Goal: Answer question/provide support

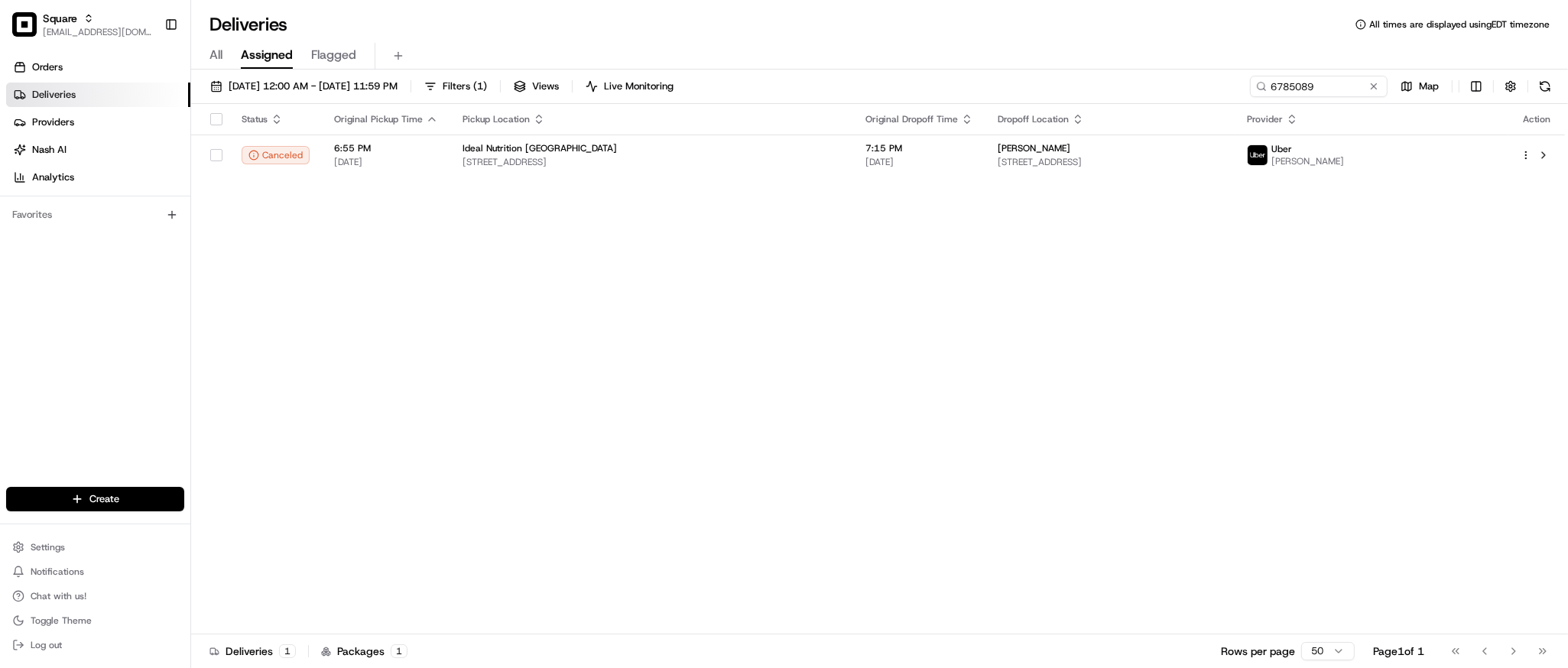
click at [896, 334] on div "Status Original Pickup Time Pickup Location Original Dropoff Time Dropoff Locat…" at bounding box center [878, 369] width 1374 height 530
click at [1372, 91] on button at bounding box center [1373, 86] width 15 height 15
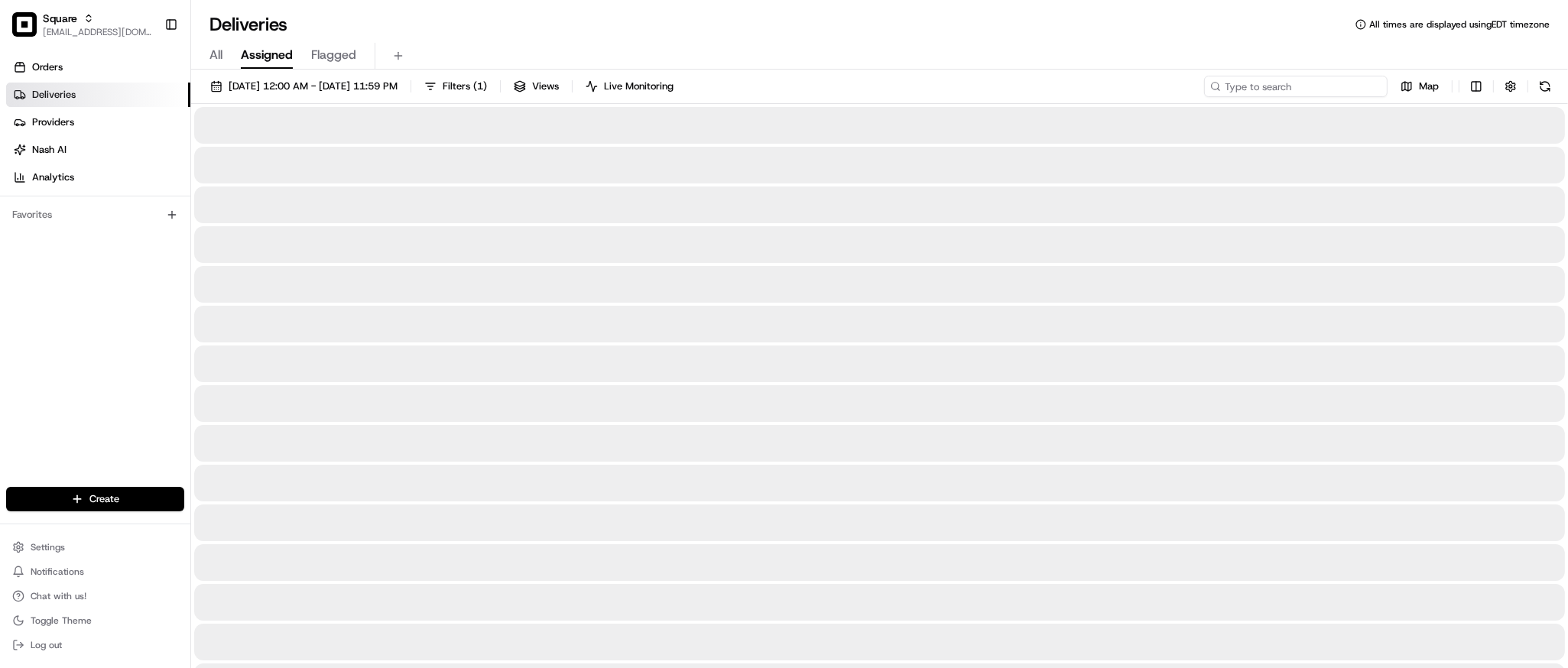
click at [1346, 90] on input at bounding box center [1296, 86] width 183 height 22
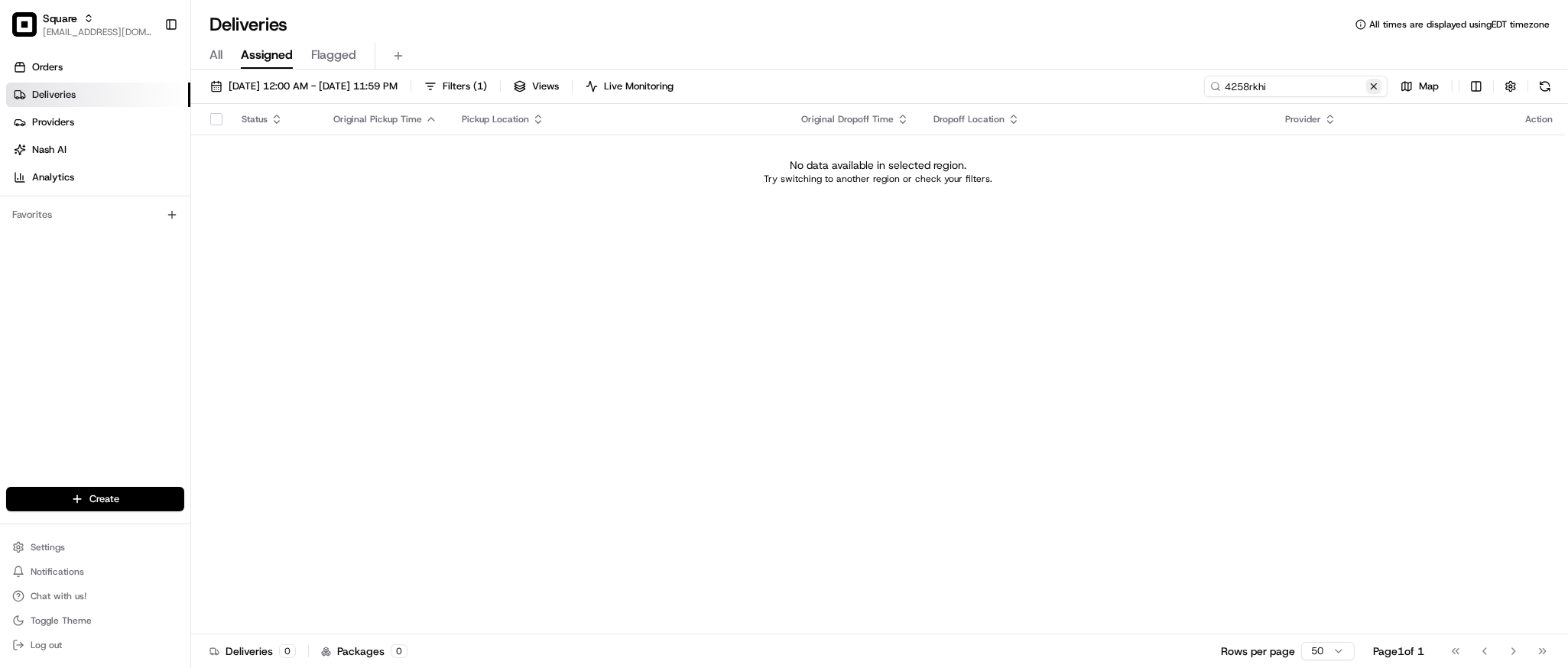
type input "4258rkhi"
click at [1372, 91] on button at bounding box center [1373, 86] width 15 height 15
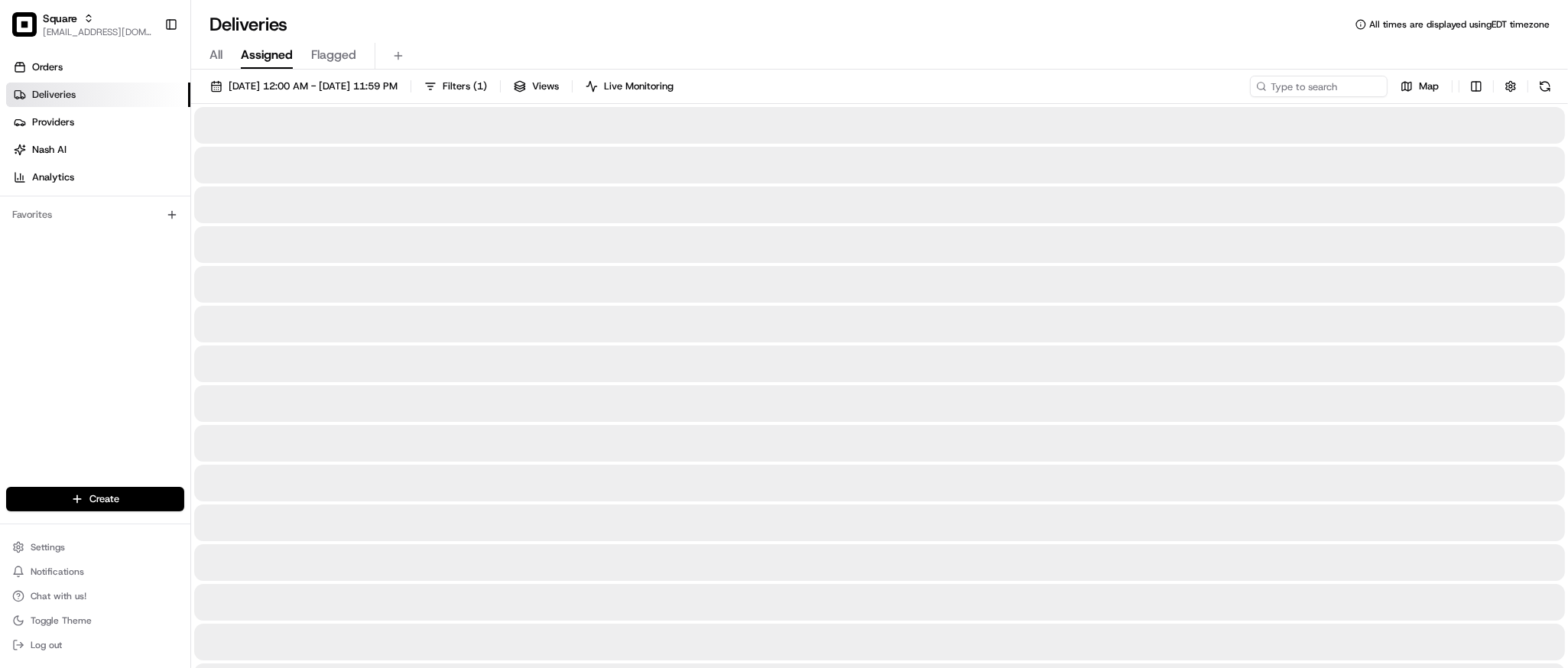
click at [1144, 202] on div at bounding box center [879, 204] width 1371 height 37
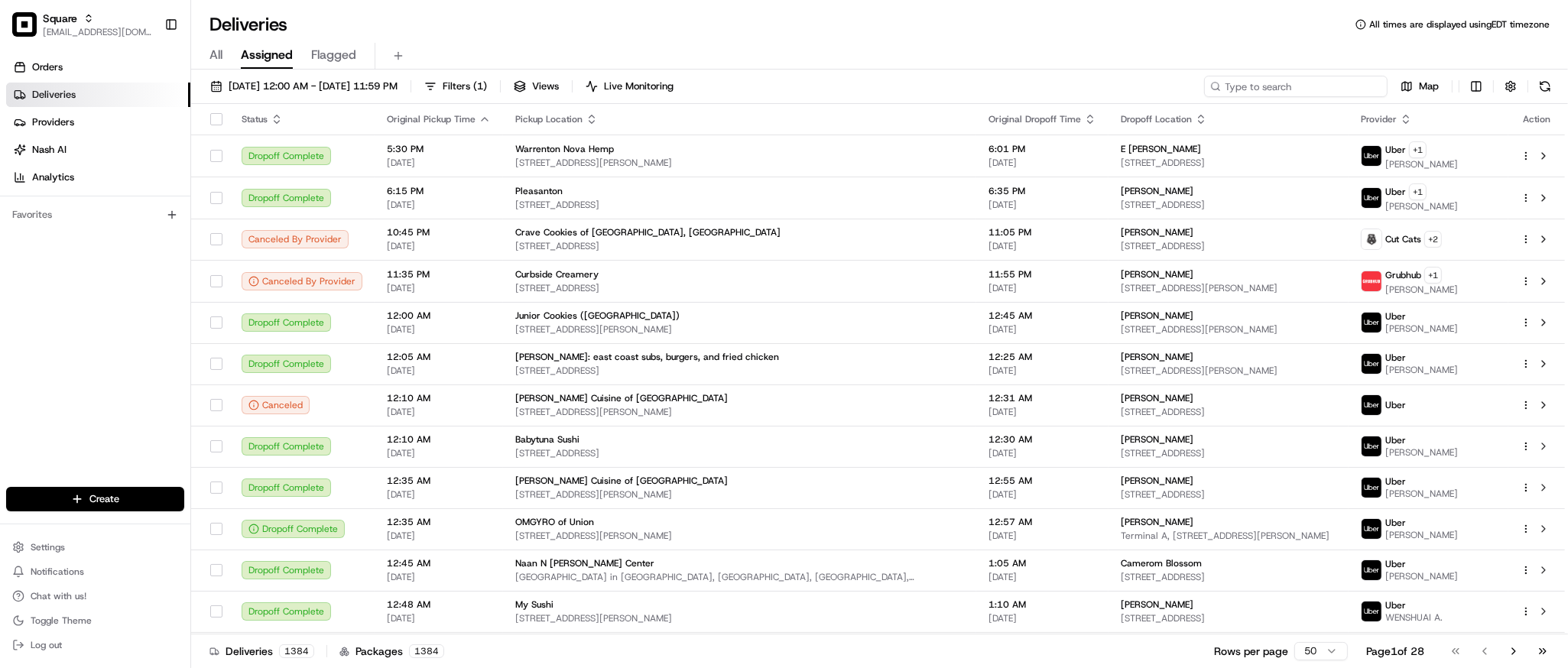
click at [1290, 86] on input at bounding box center [1296, 86] width 183 height 22
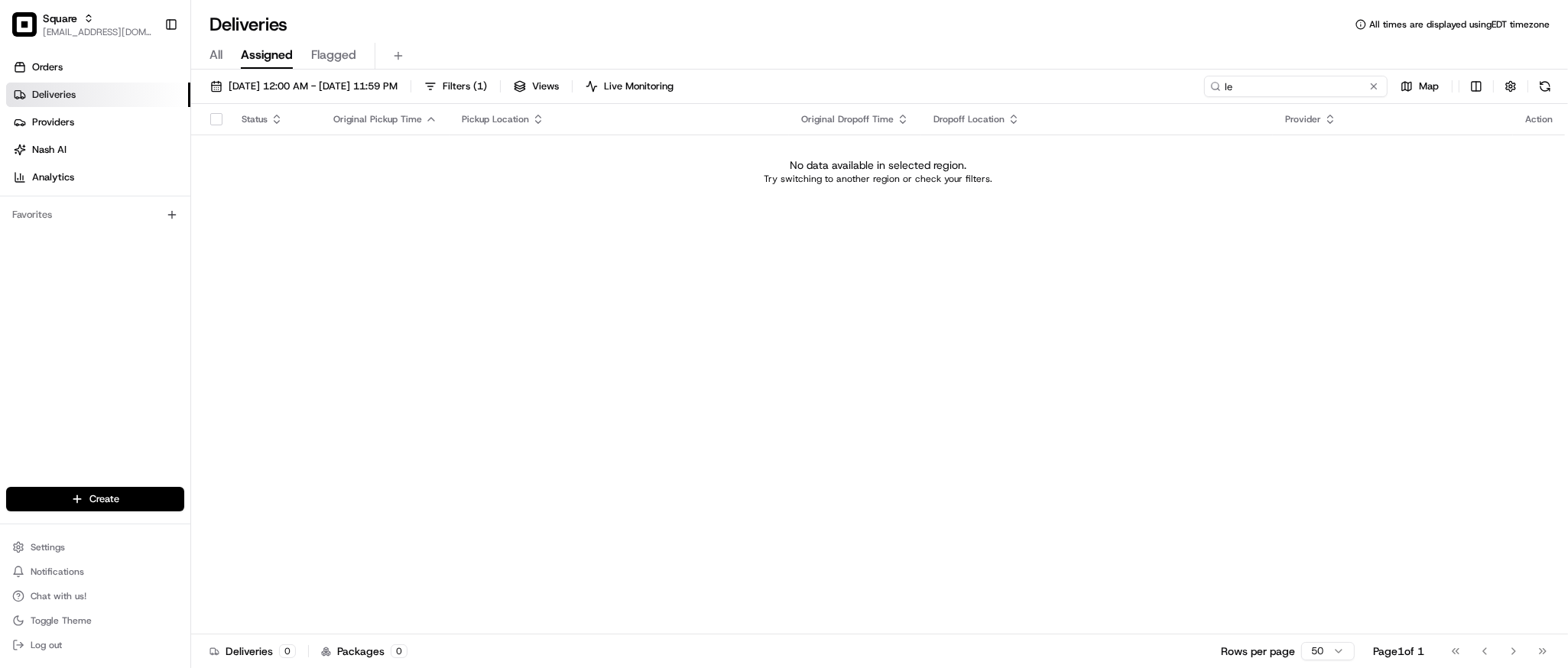
type input "l"
type input "leslie strgill"
click at [764, 448] on div "Status Original Pickup Time Pickup Location Original Dropoff Time Dropoff Locat…" at bounding box center [878, 369] width 1374 height 530
click at [1465, 378] on div "Status Original Pickup Time Pickup Location Original Dropoff Time Dropoff Locat…" at bounding box center [878, 369] width 1374 height 530
click at [1279, 341] on div "Status Original Pickup Time Pickup Location Original Dropoff Time Dropoff Locat…" at bounding box center [878, 369] width 1374 height 530
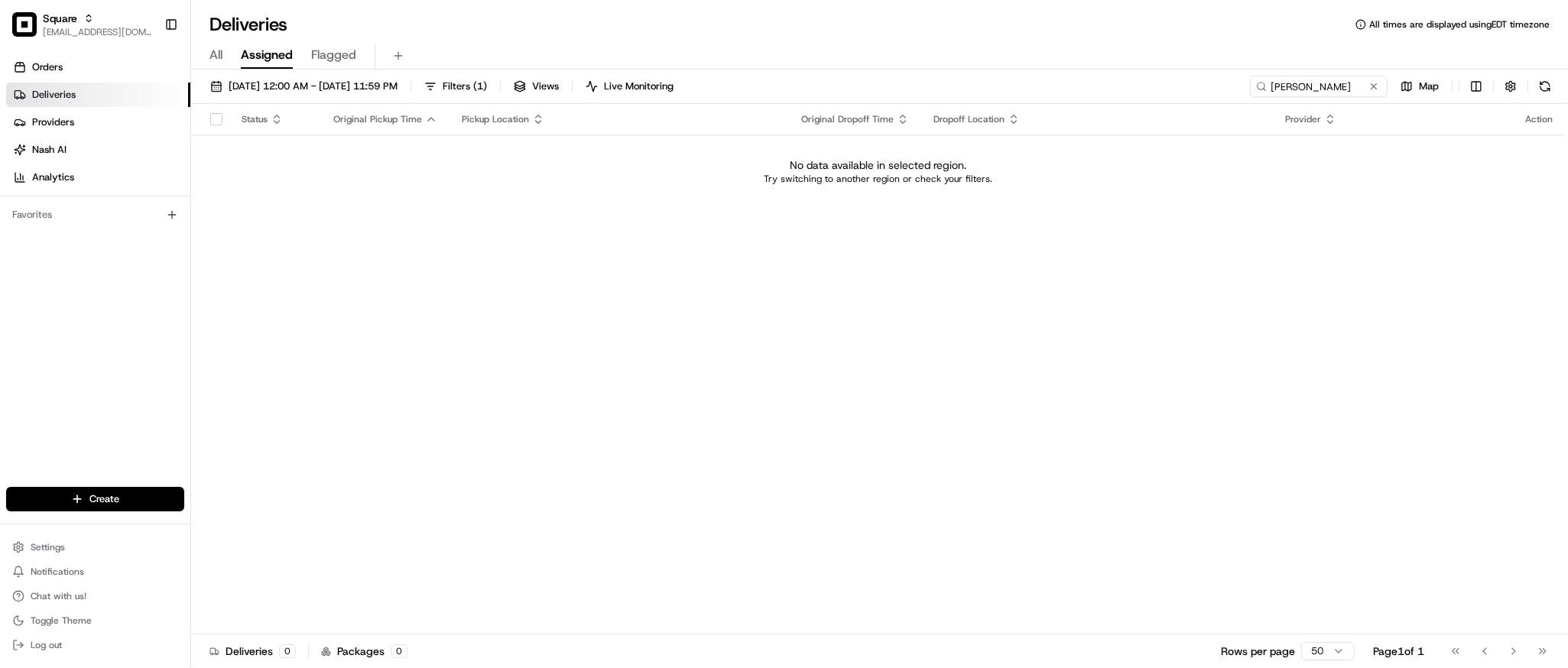
click at [726, 279] on div "Status Original Pickup Time Pickup Location Original Dropoff Time Dropoff Locat…" at bounding box center [878, 369] width 1374 height 530
click at [1379, 86] on button at bounding box center [1373, 86] width 15 height 15
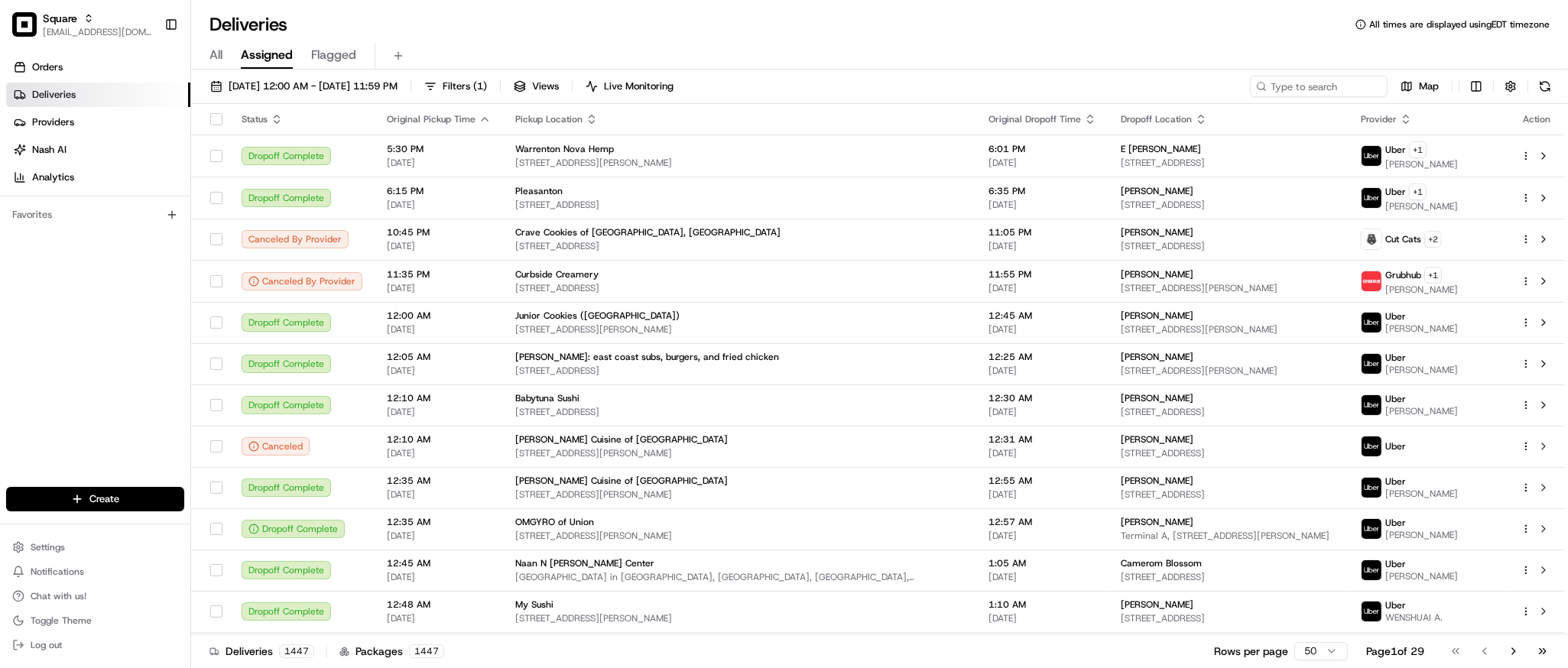
click at [1294, 19] on div "Deliveries All times are displayed using EDT timezone" at bounding box center [879, 24] width 1377 height 25
click at [1300, 84] on input at bounding box center [1296, 86] width 183 height 22
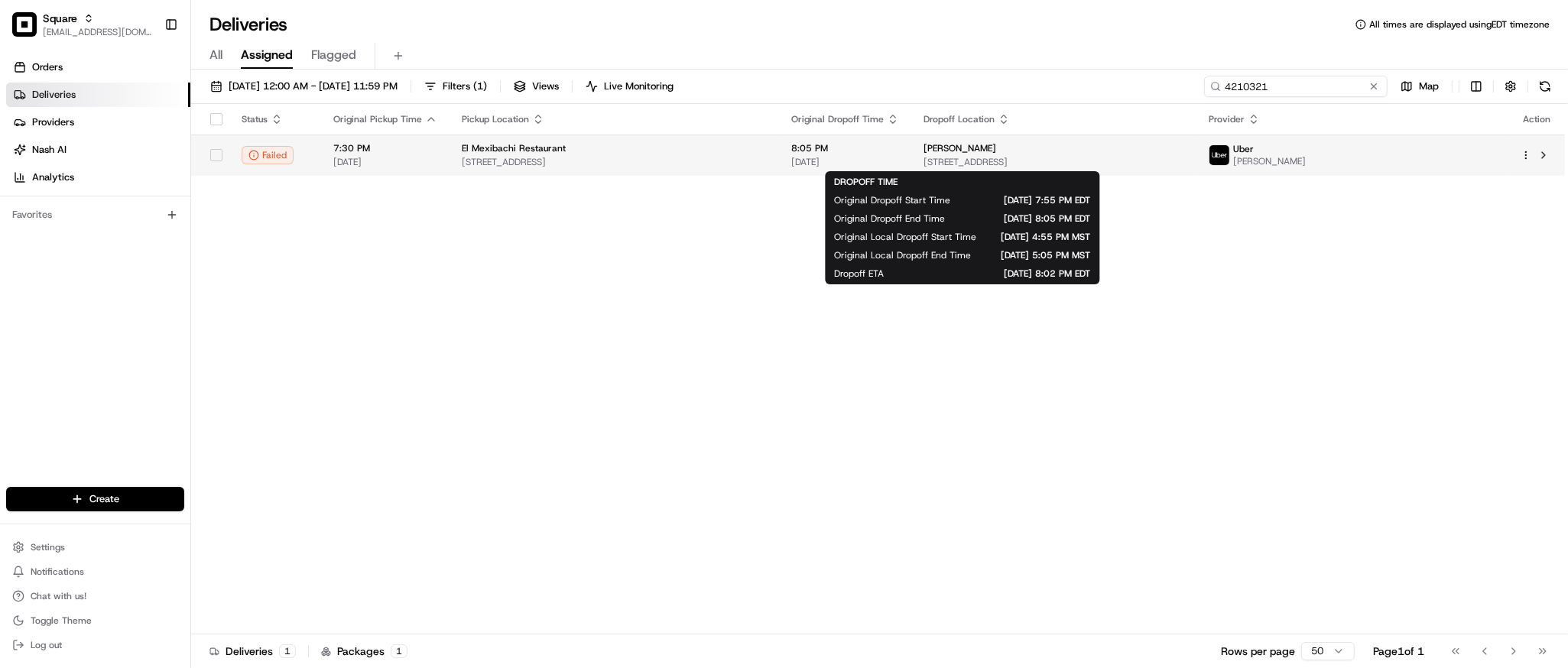
type input "4210321"
click at [909, 153] on td "8:05 PM 08/18/2025" at bounding box center [845, 155] width 133 height 42
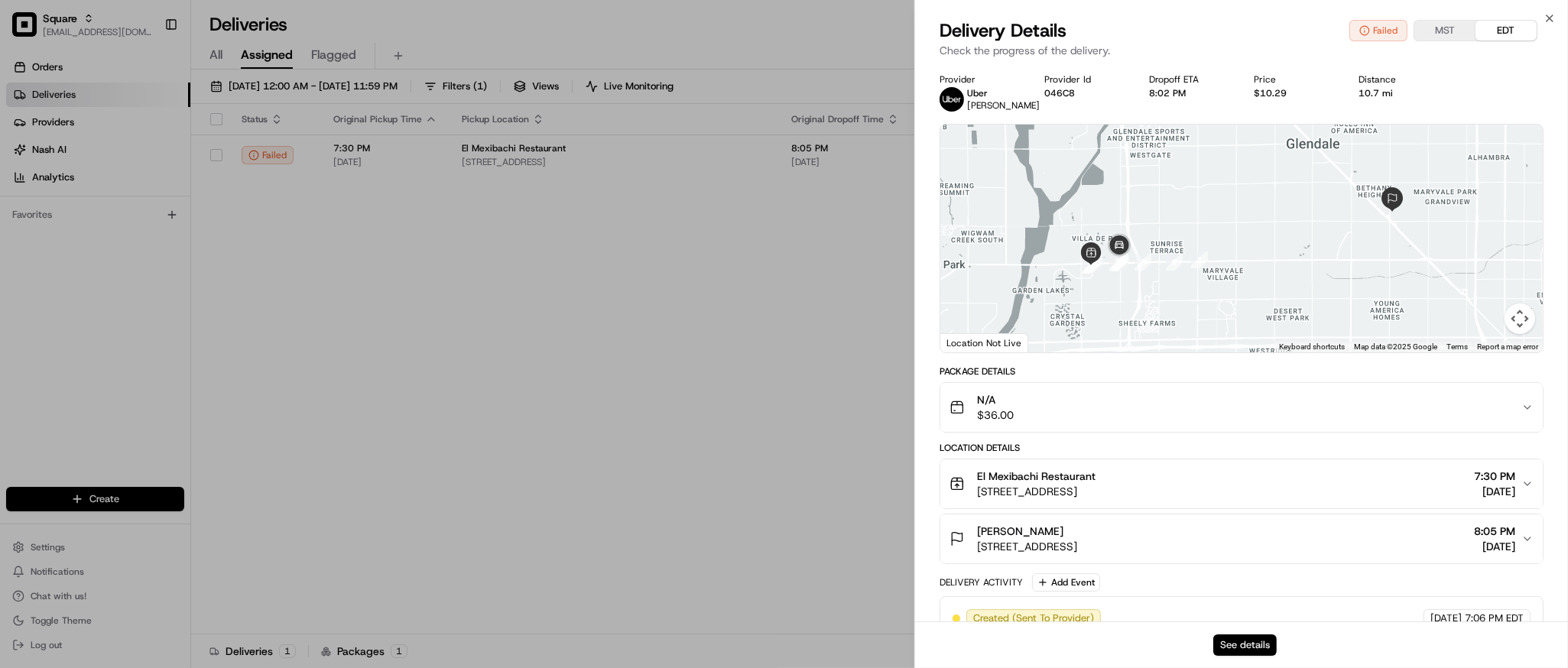
click at [1231, 641] on button "See details" at bounding box center [1245, 645] width 63 height 22
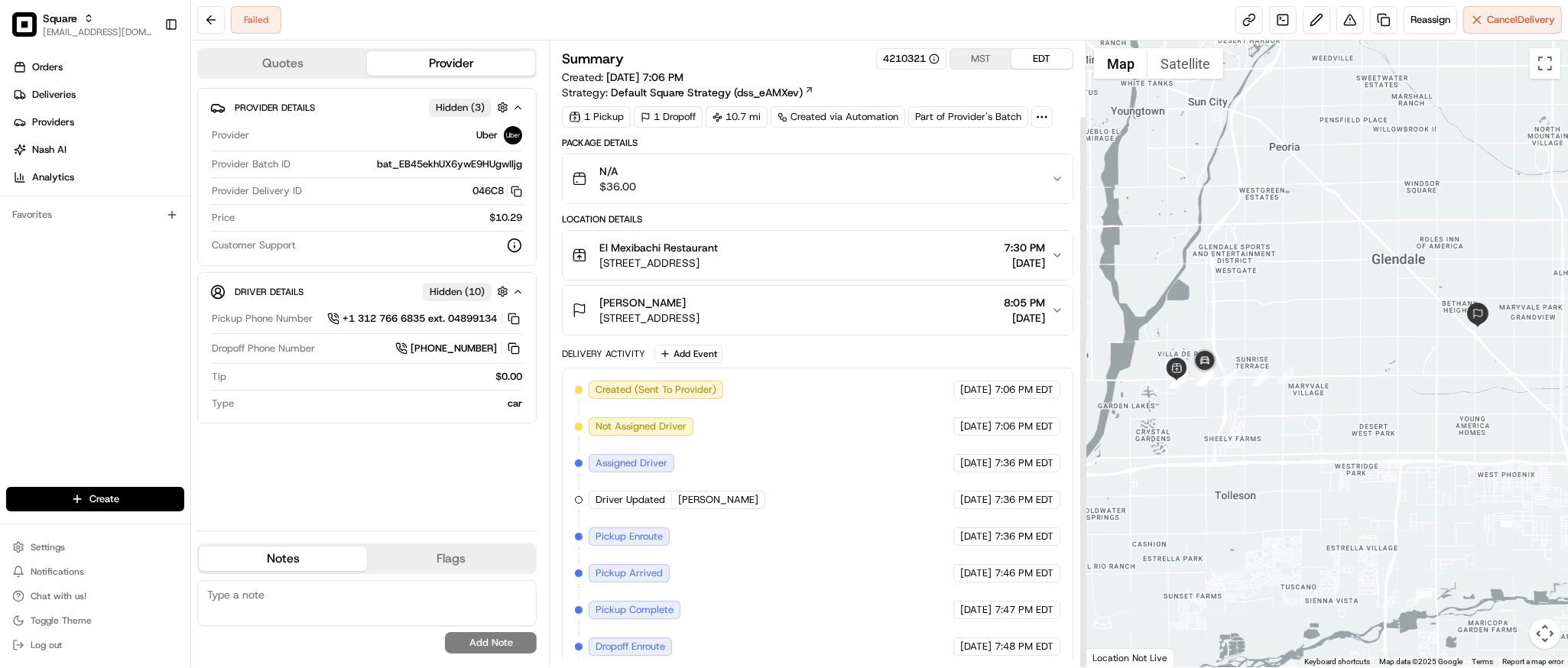
scroll to position [84, 0]
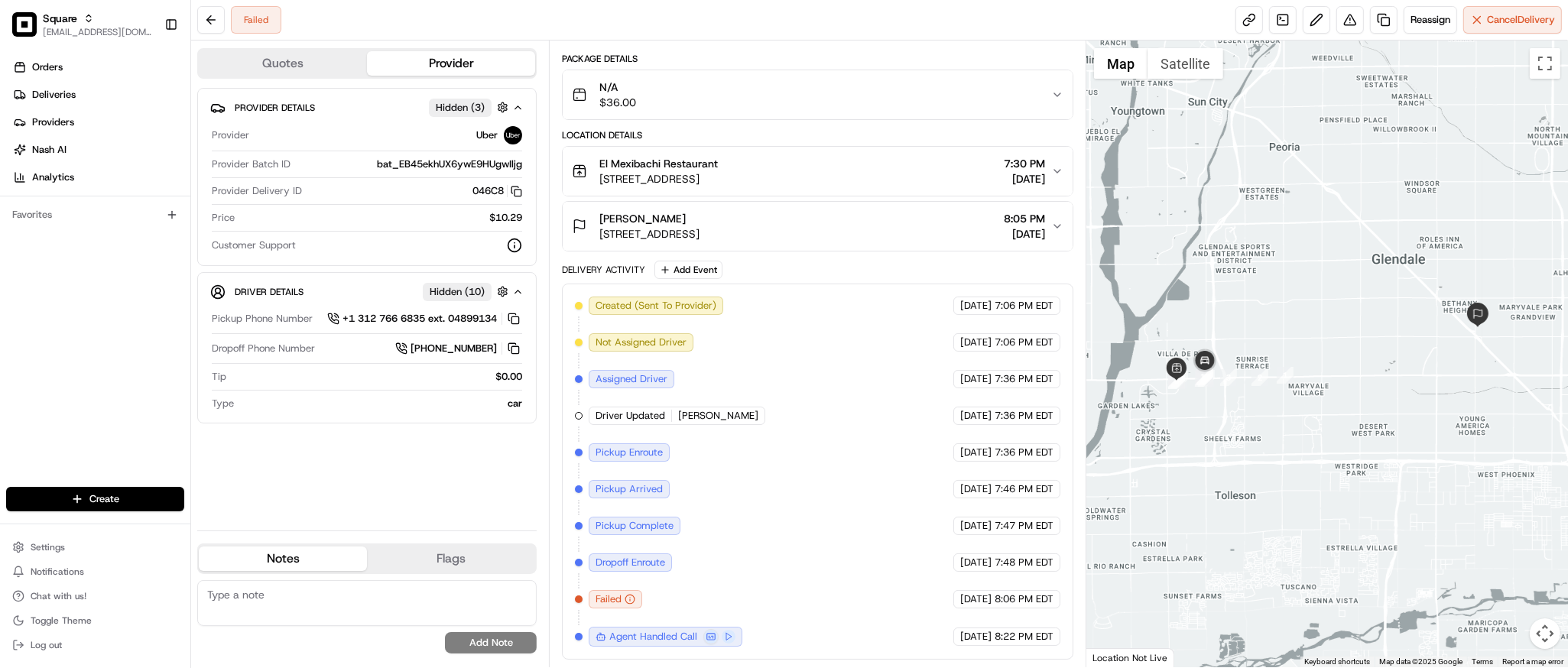
click at [1057, 227] on icon "button" at bounding box center [1057, 226] width 6 height 3
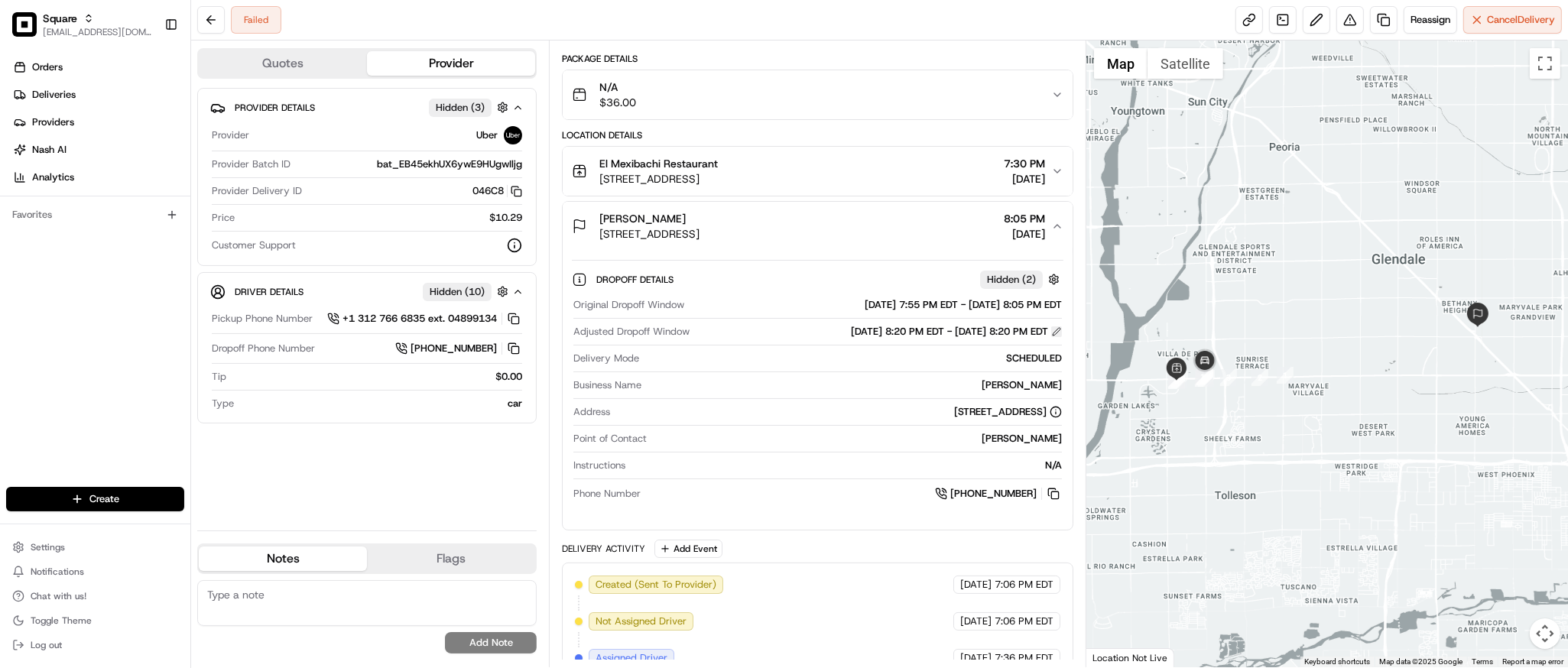
click at [1057, 334] on button at bounding box center [1056, 332] width 11 height 11
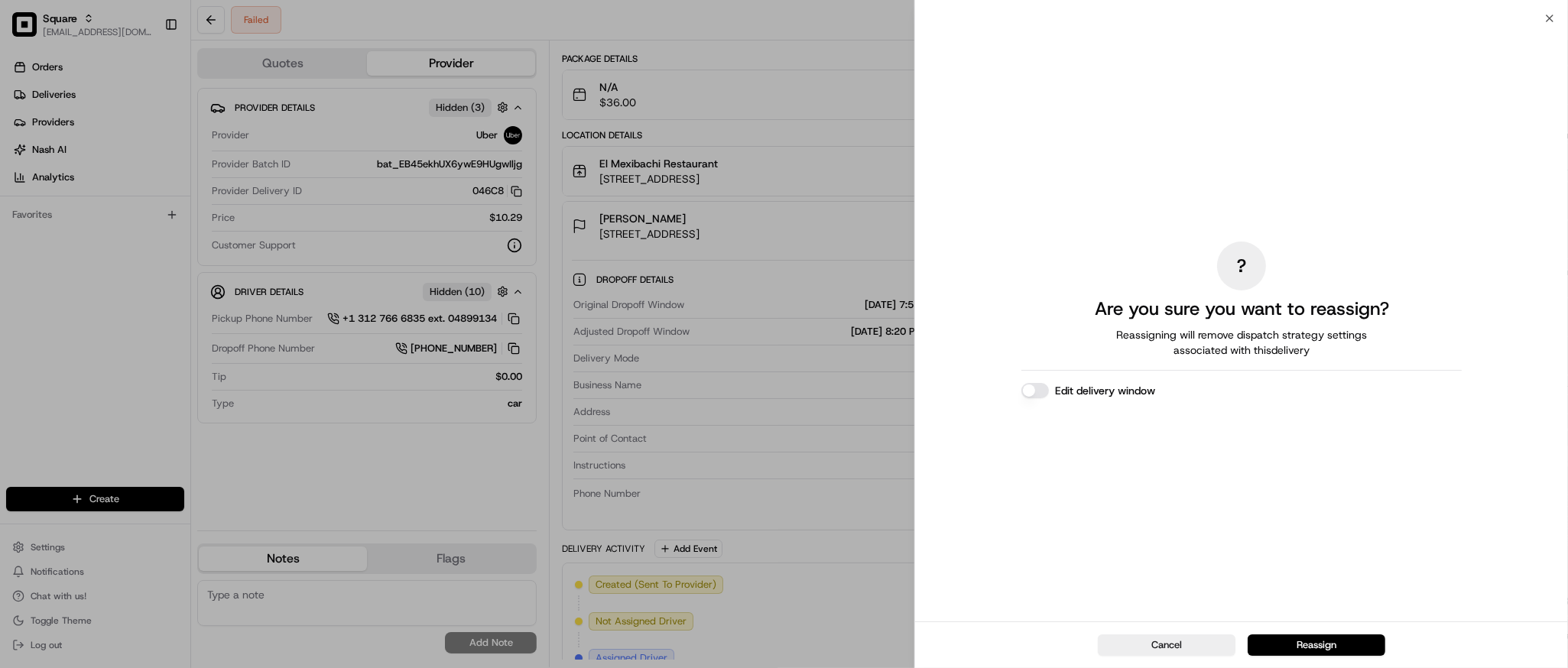
click at [1036, 388] on button "Edit delivery window" at bounding box center [1035, 390] width 28 height 15
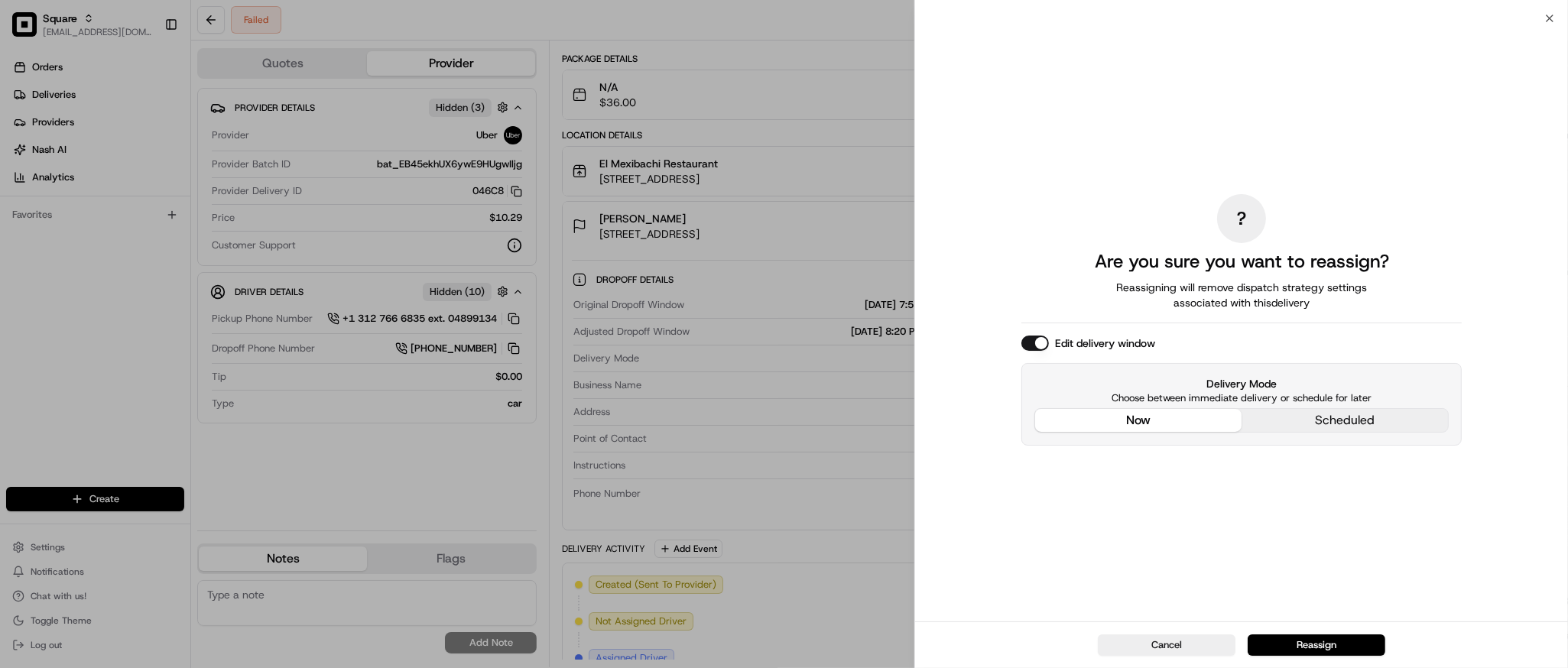
click at [1127, 312] on div "? Are you sure you want to reassign? Reassigning will remove dispatch strategy …" at bounding box center [1241, 320] width 441 height 597
click at [1155, 415] on button "now" at bounding box center [1138, 420] width 207 height 23
click at [1299, 646] on button "Reassign" at bounding box center [1317, 645] width 138 height 22
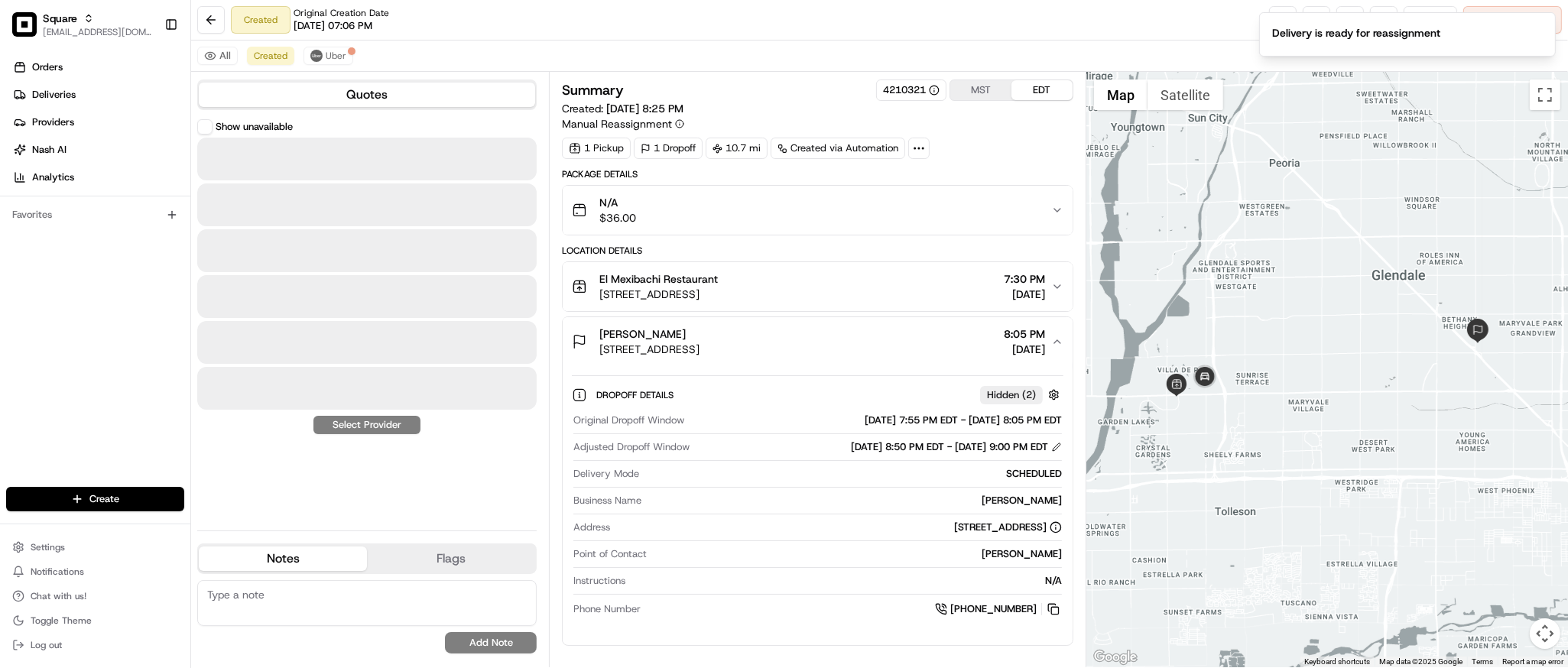
scroll to position [0, 0]
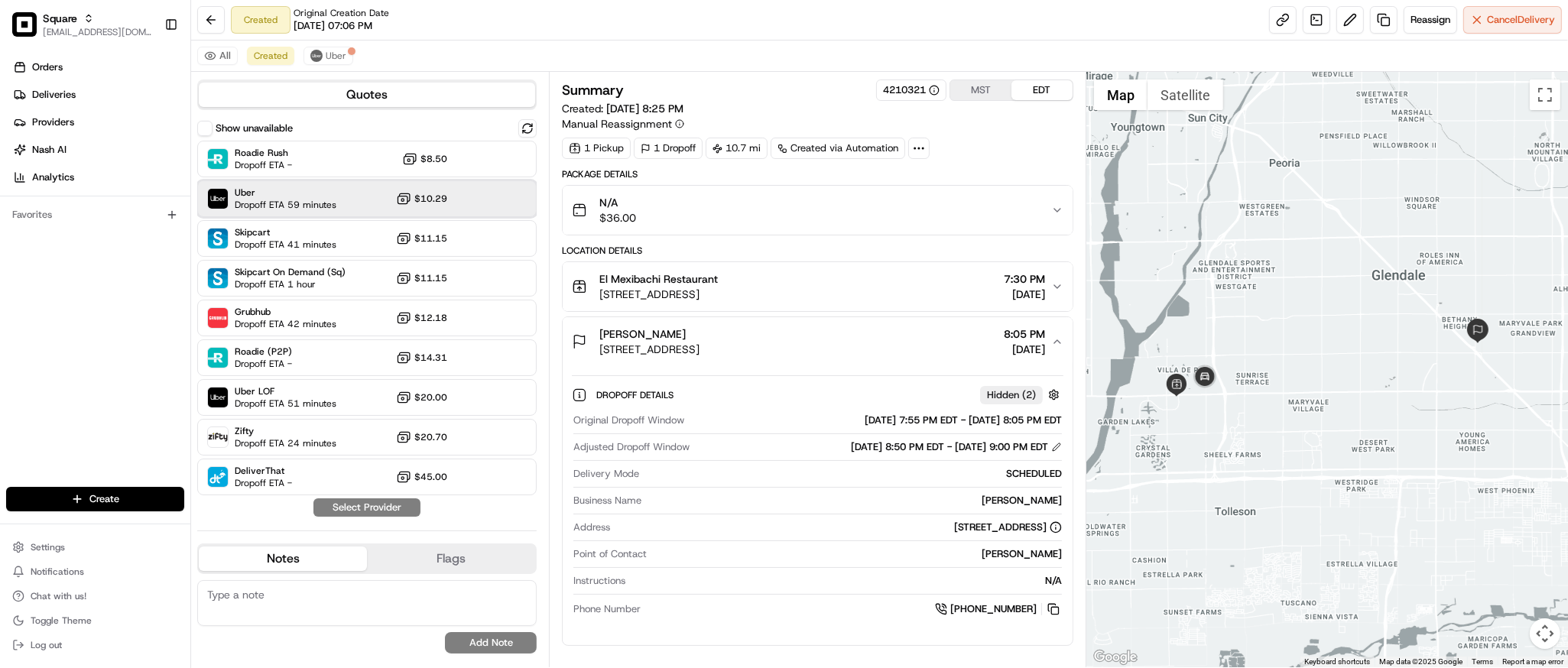
click at [295, 207] on span "Dropoff ETA 59 minutes" at bounding box center [285, 205] width 102 height 12
click at [381, 503] on button "Assign Provider" at bounding box center [367, 508] width 109 height 19
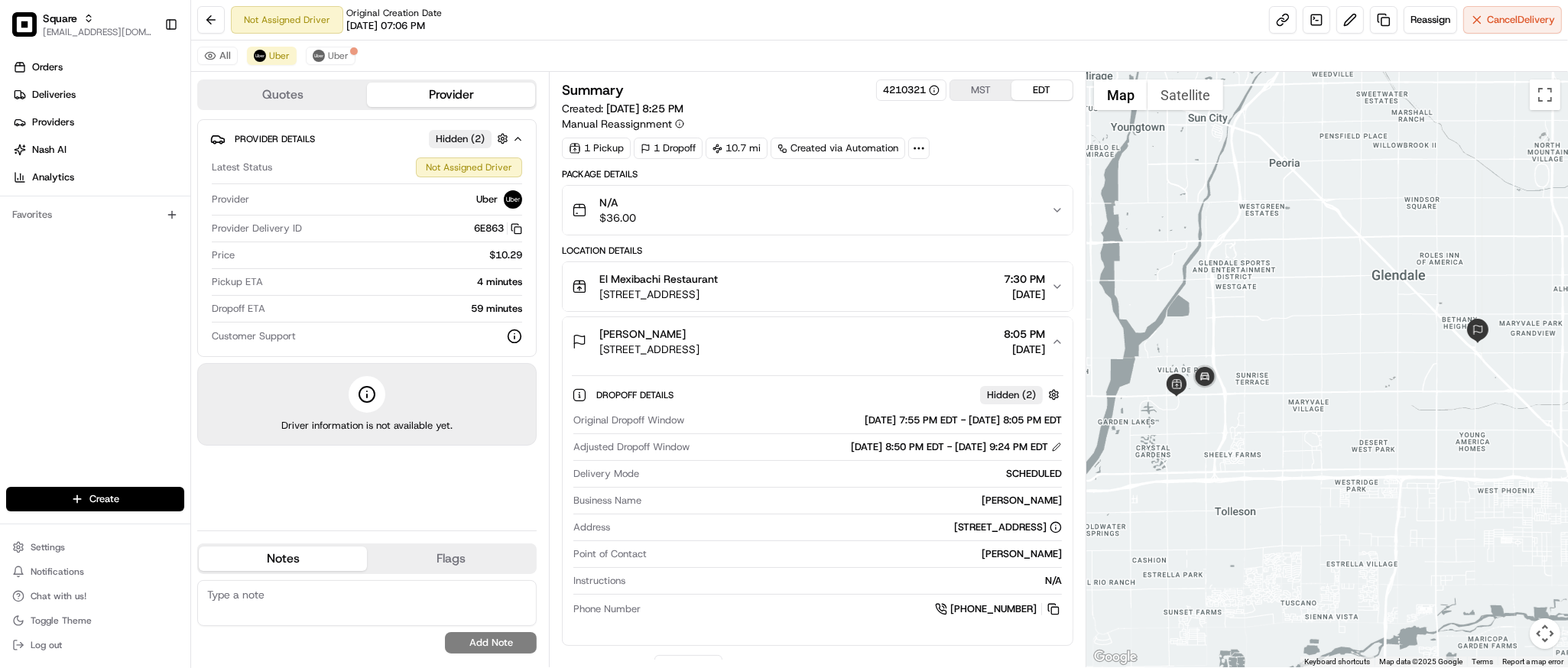
scroll to position [100, 0]
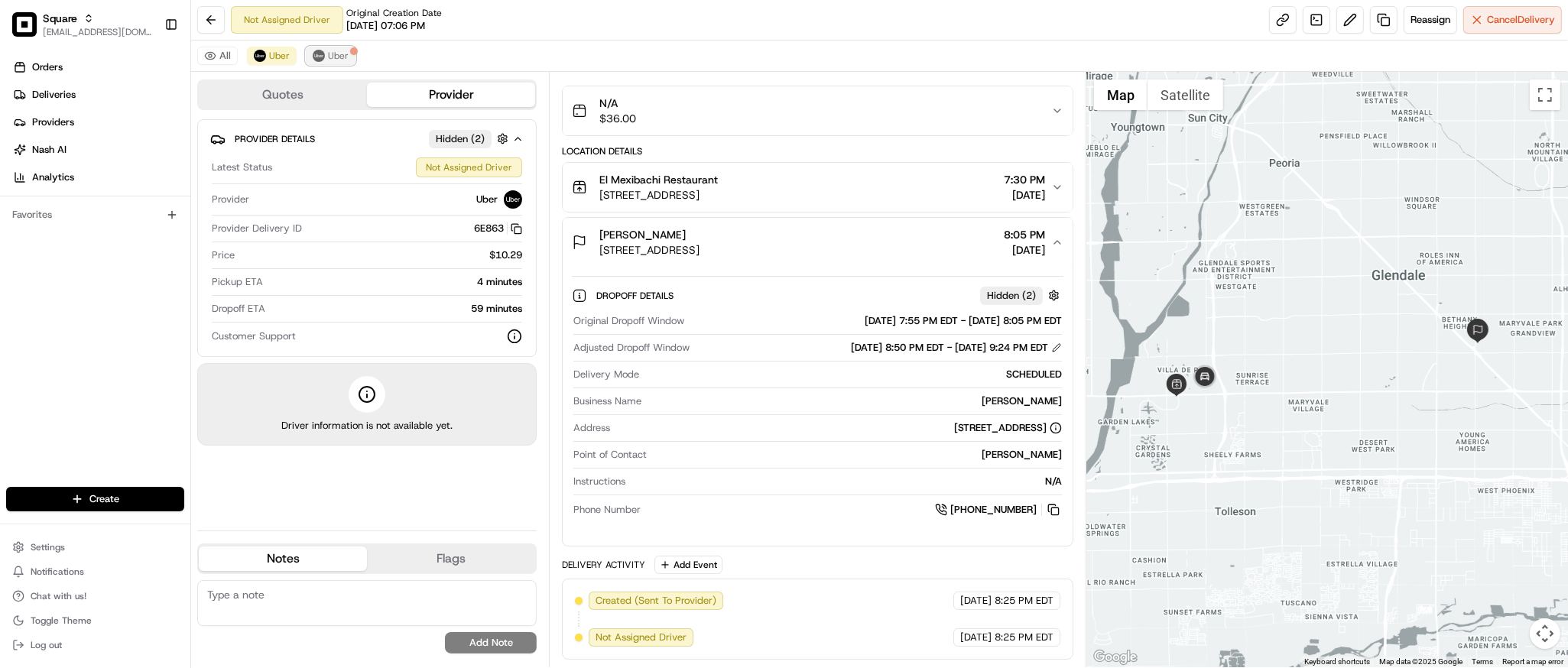
click at [336, 48] on button "Uber" at bounding box center [331, 55] width 49 height 19
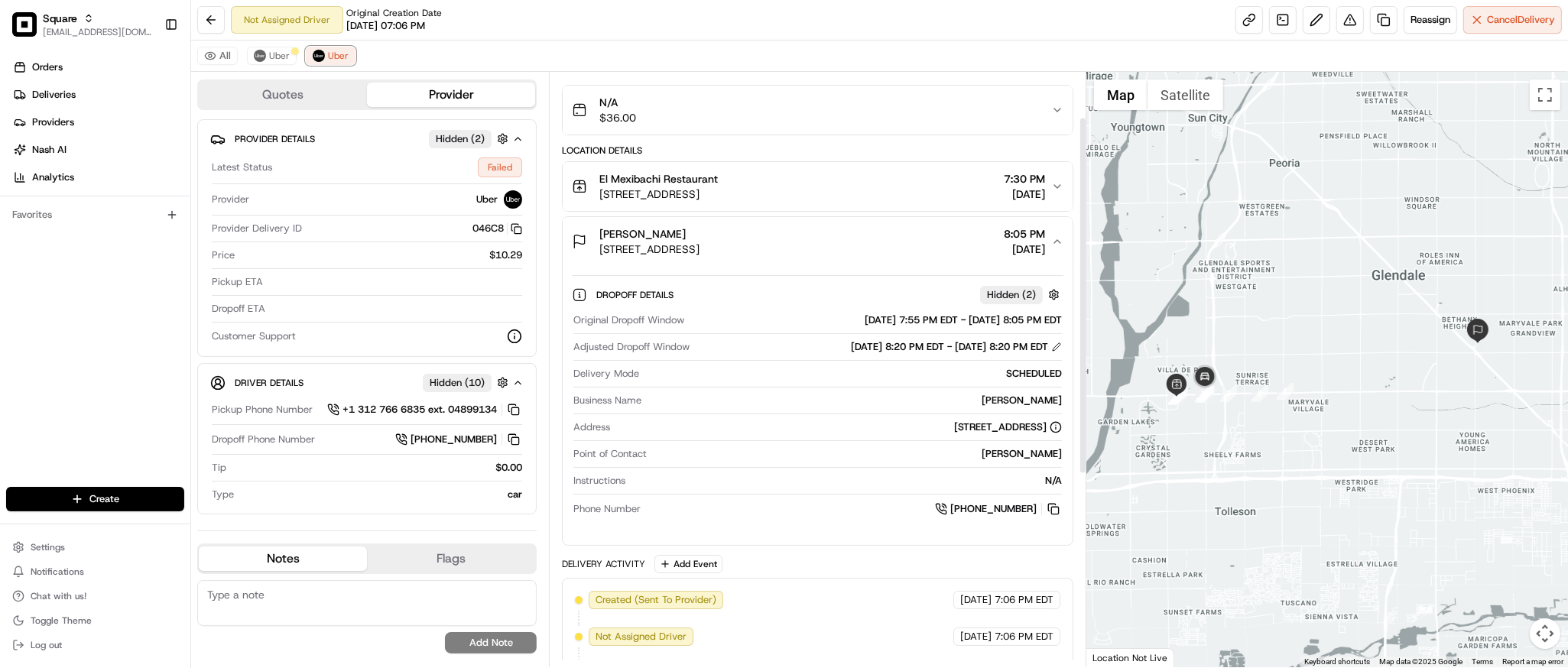
scroll to position [69, 0]
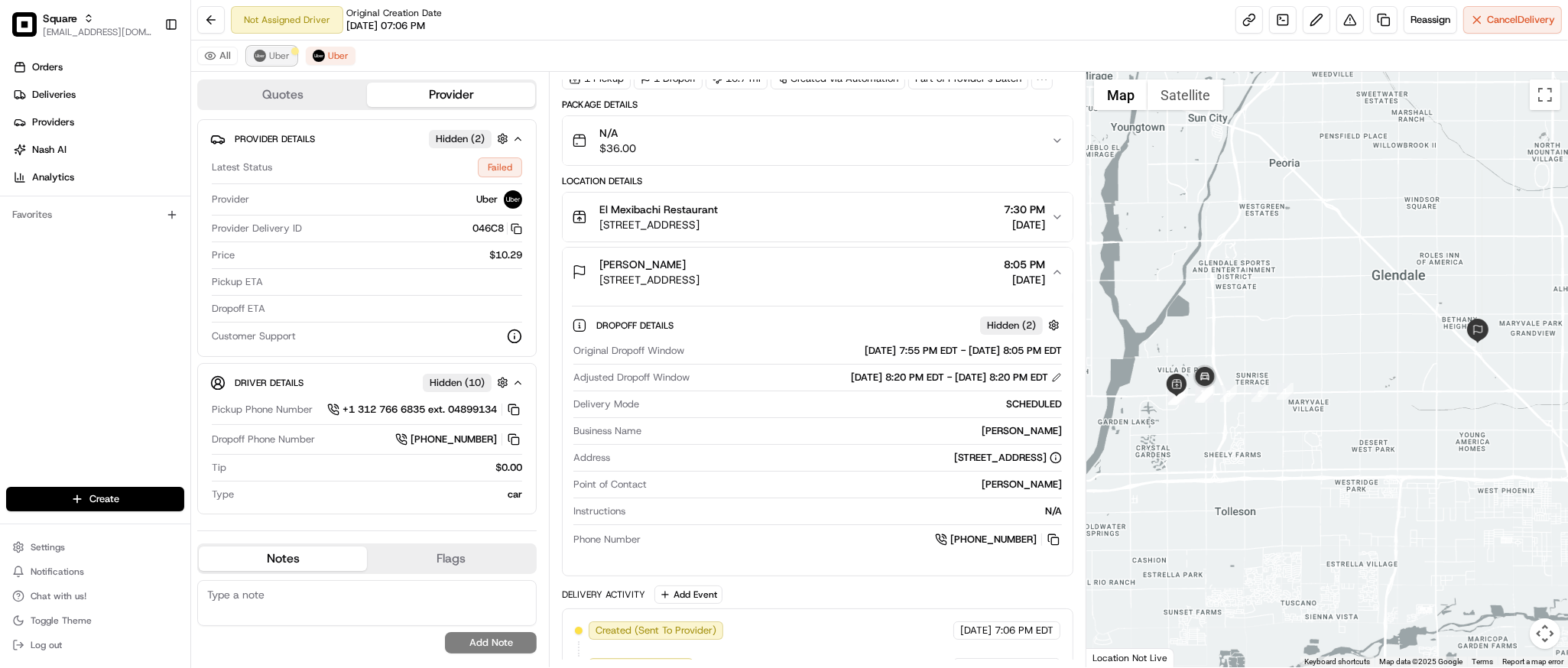
click at [267, 60] on button "Uber" at bounding box center [272, 55] width 49 height 19
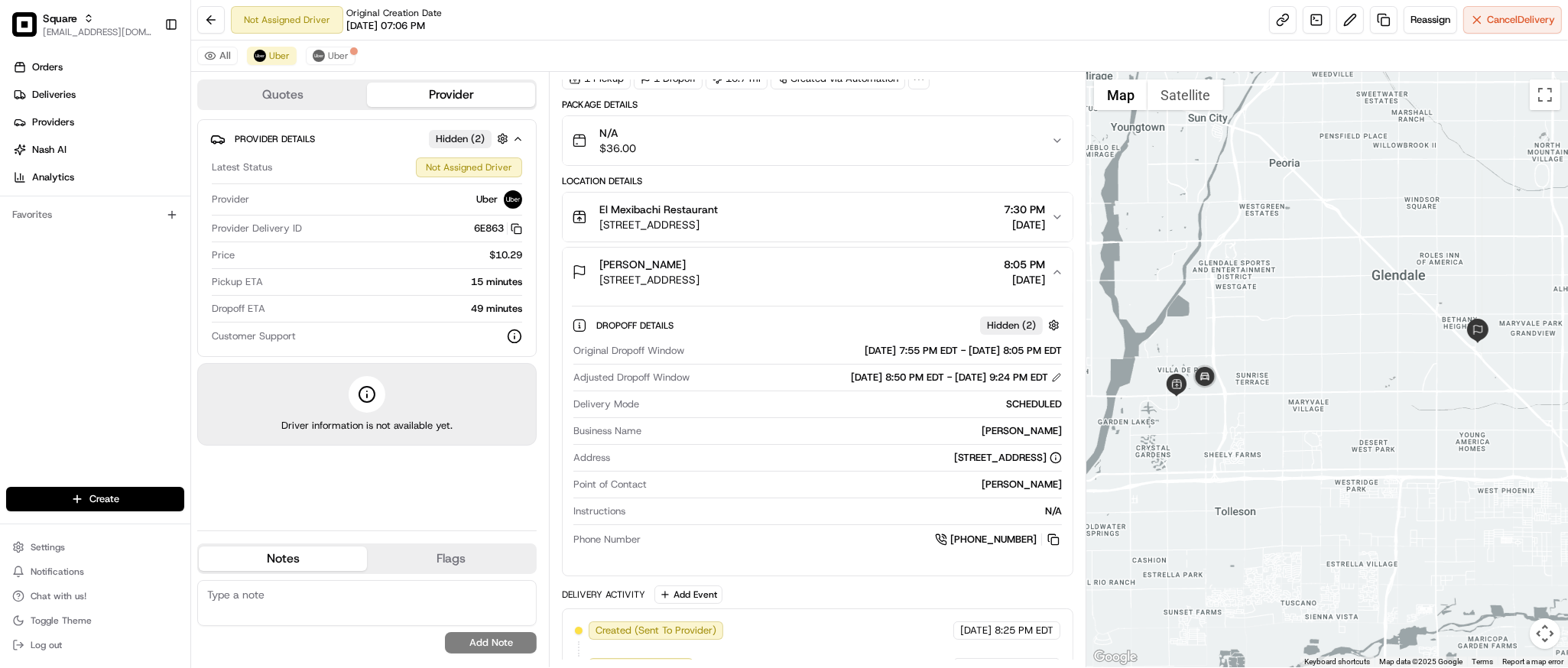
click at [1420, 345] on div at bounding box center [1327, 370] width 482 height 596
click at [331, 49] on span "Uber" at bounding box center [338, 55] width 21 height 12
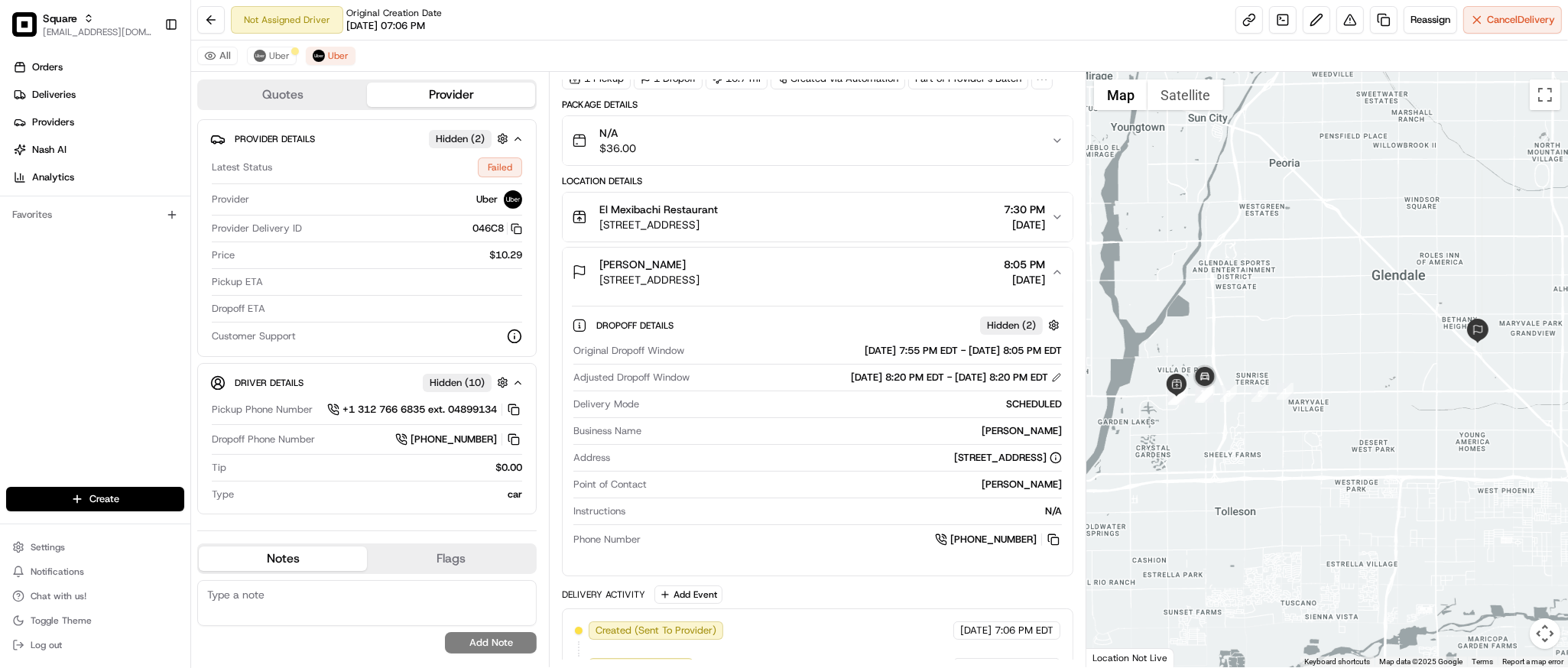
click at [404, 605] on textarea at bounding box center [366, 603] width 340 height 46
paste textarea "**Caller Information: merchant **Reason for Call: driver marked the delivery fa…"
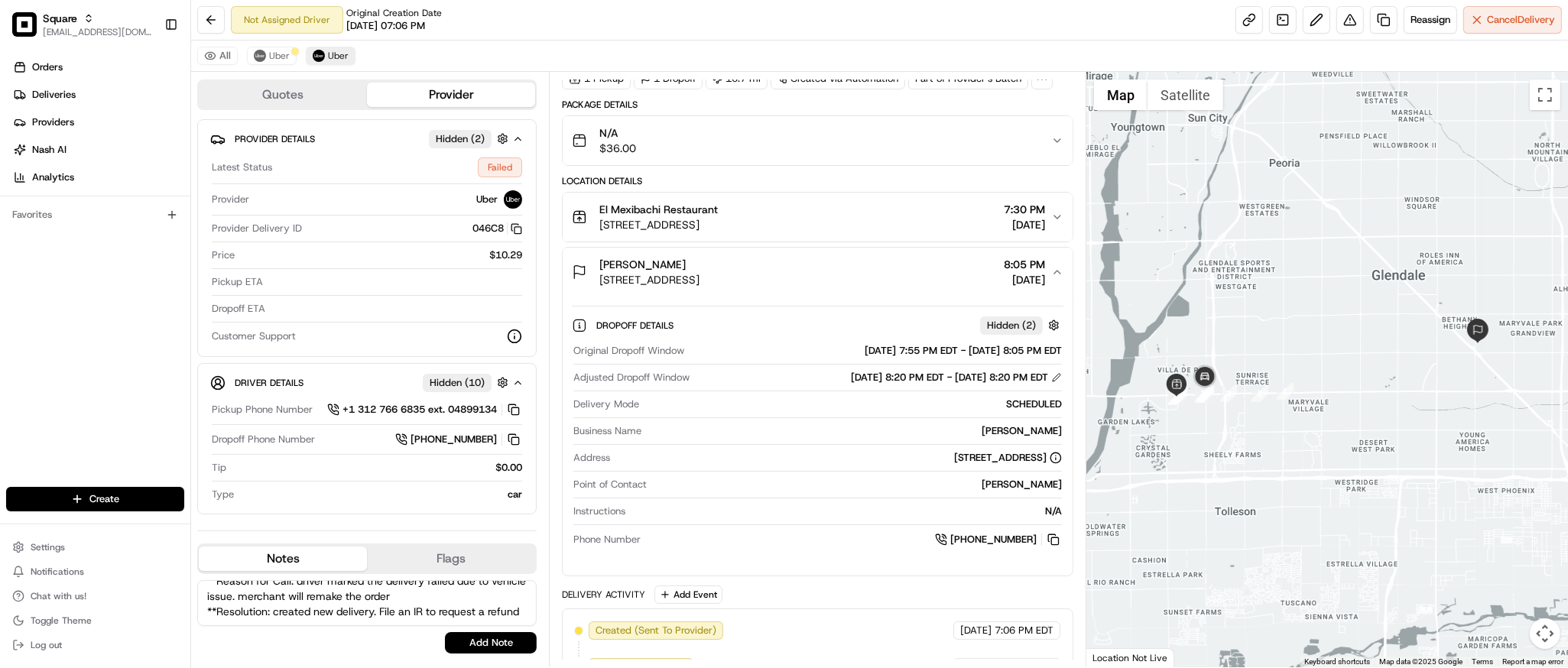
type textarea "**Caller Information: merchant **Reason for Call: driver marked the delivery fa…"
click at [339, 55] on span "Uber" at bounding box center [338, 55] width 21 height 12
click at [504, 641] on button "Add Note" at bounding box center [491, 643] width 92 height 22
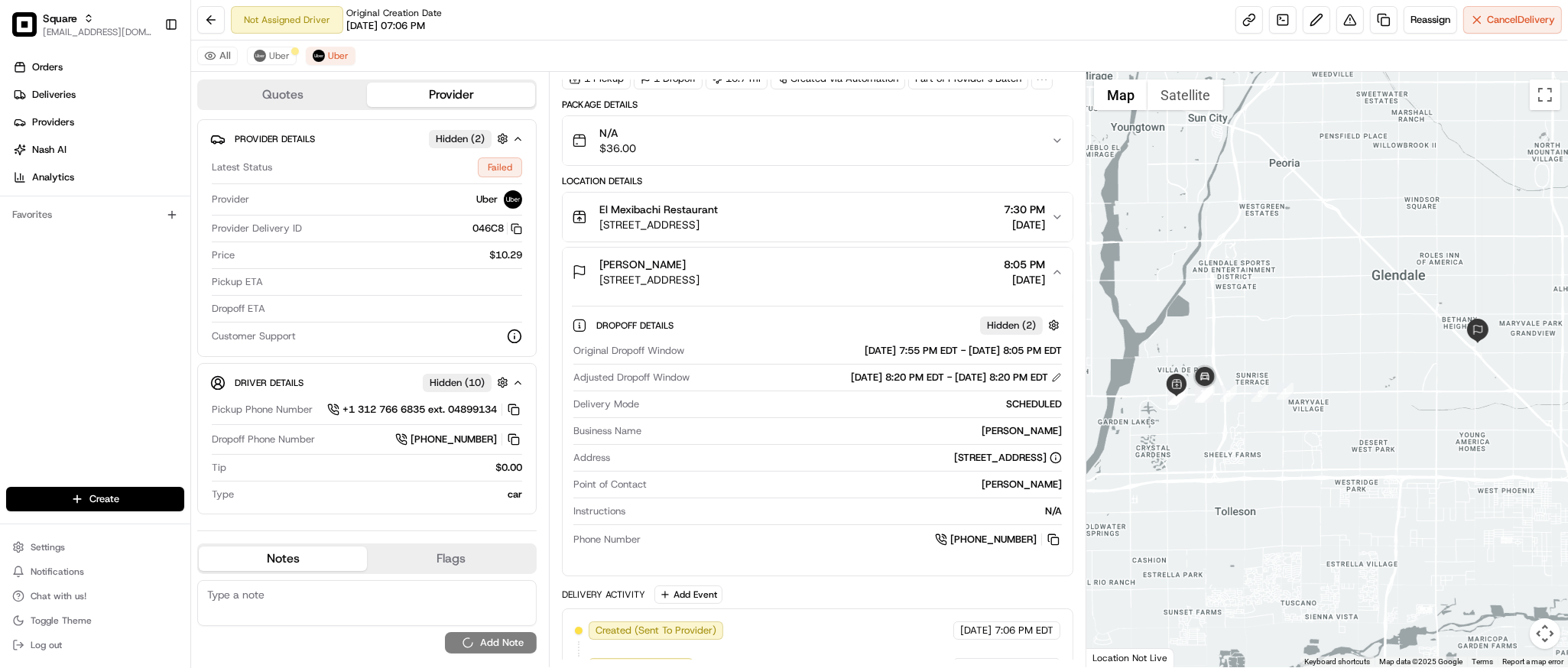
scroll to position [0, 0]
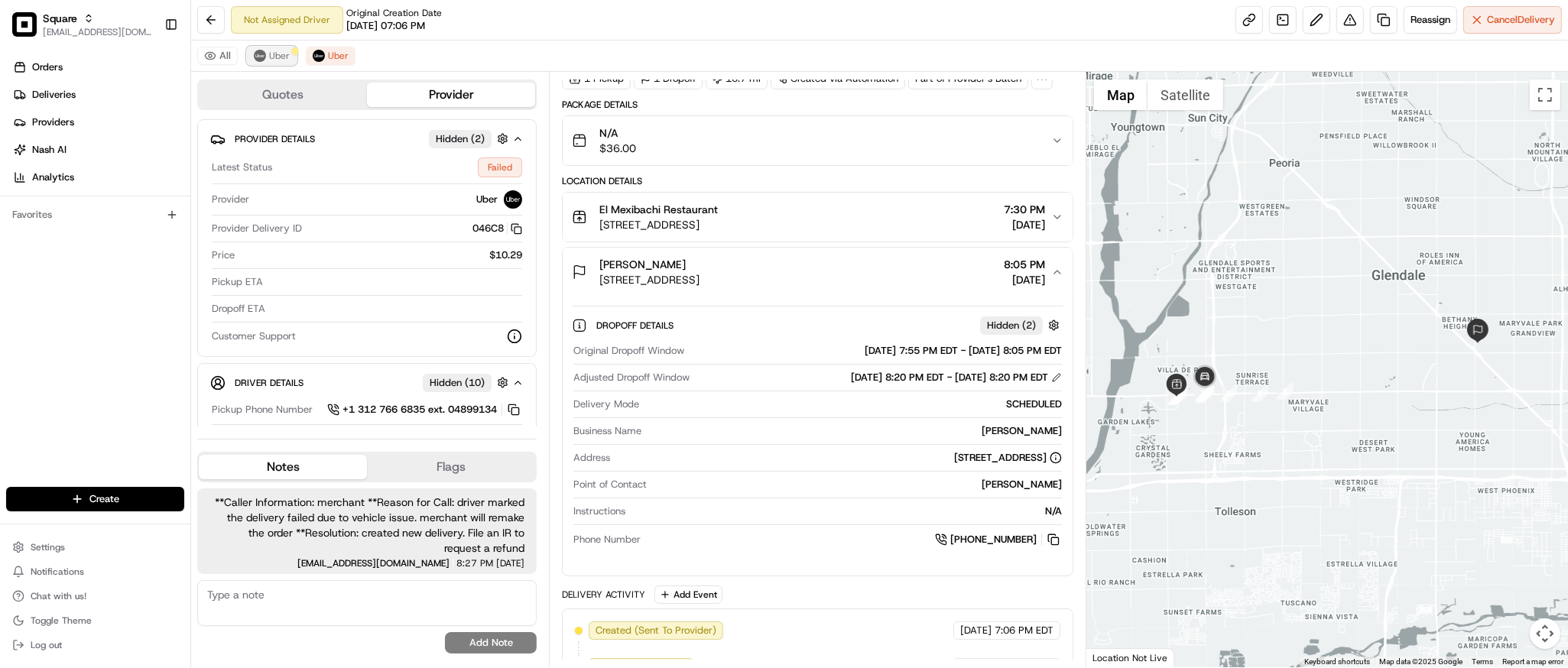
click at [280, 55] on span "Uber" at bounding box center [279, 55] width 21 height 12
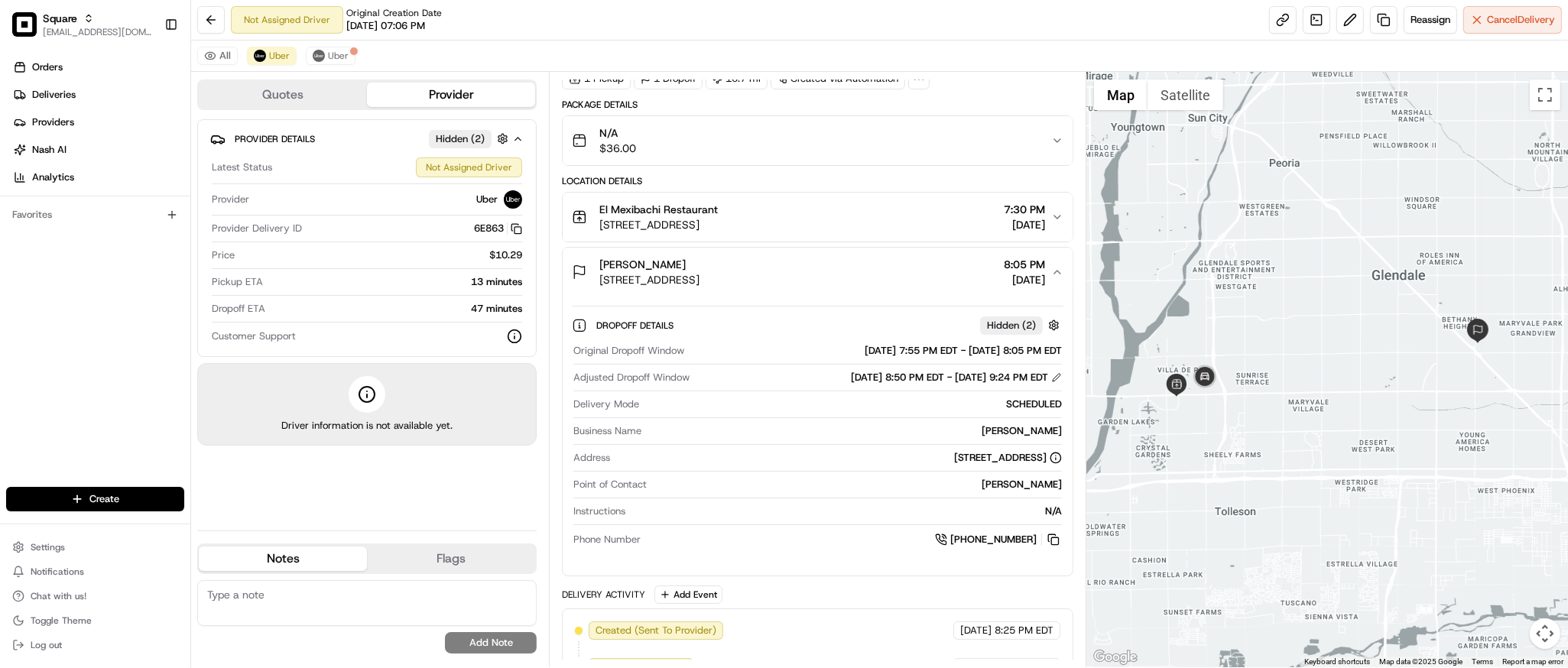
click at [427, 605] on textarea at bounding box center [366, 603] width 340 height 46
paste textarea "**Caller Information: merchant **Reason for Call: driver marked the delivery fa…"
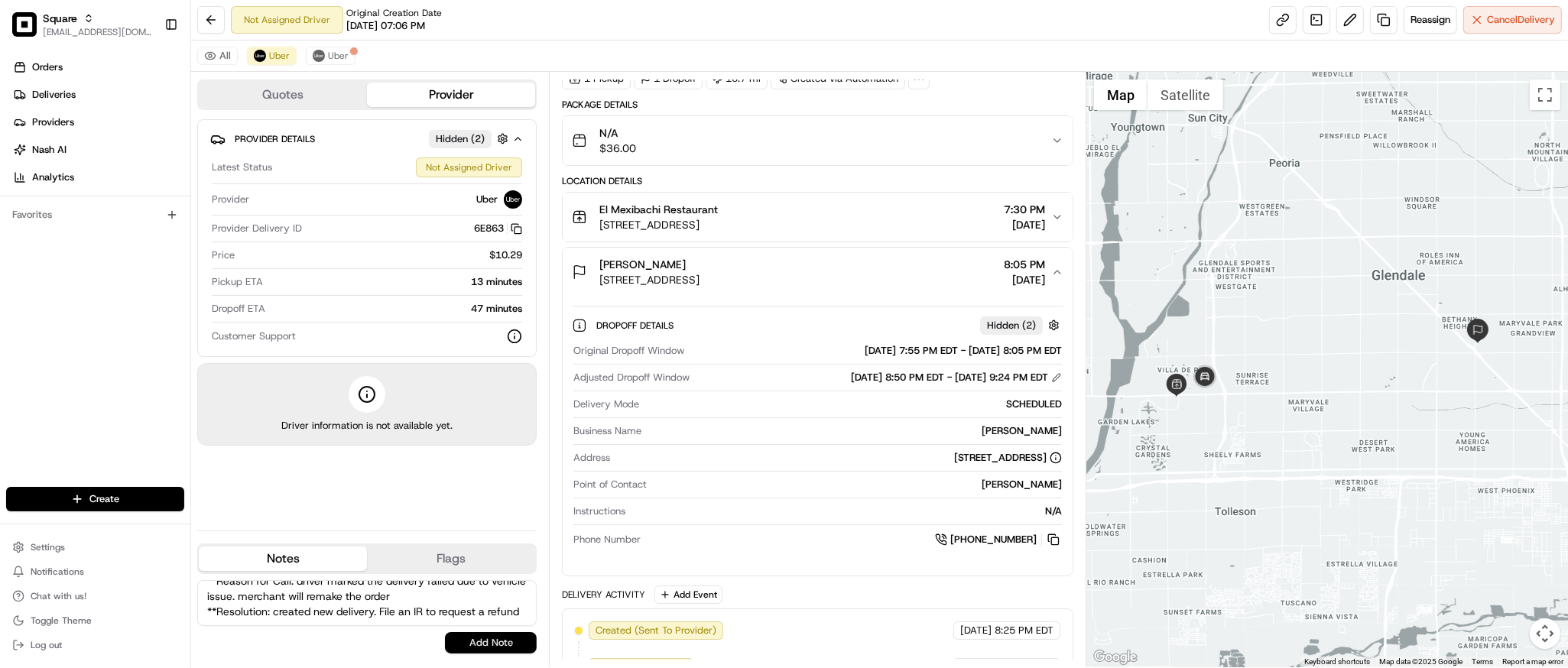
type textarea "**Caller Information: merchant **Reason for Call: driver marked the delivery fa…"
click at [492, 646] on button "Add Note" at bounding box center [491, 643] width 92 height 22
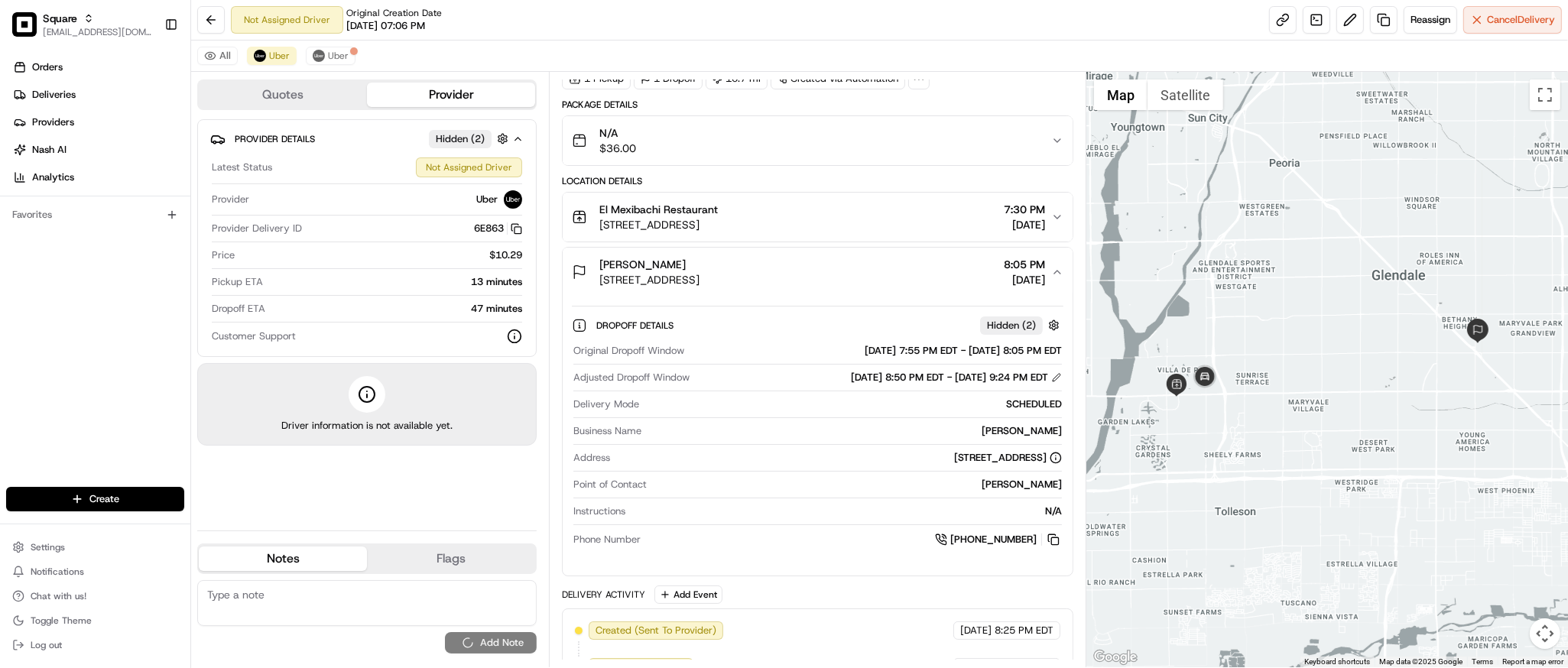
scroll to position [0, 0]
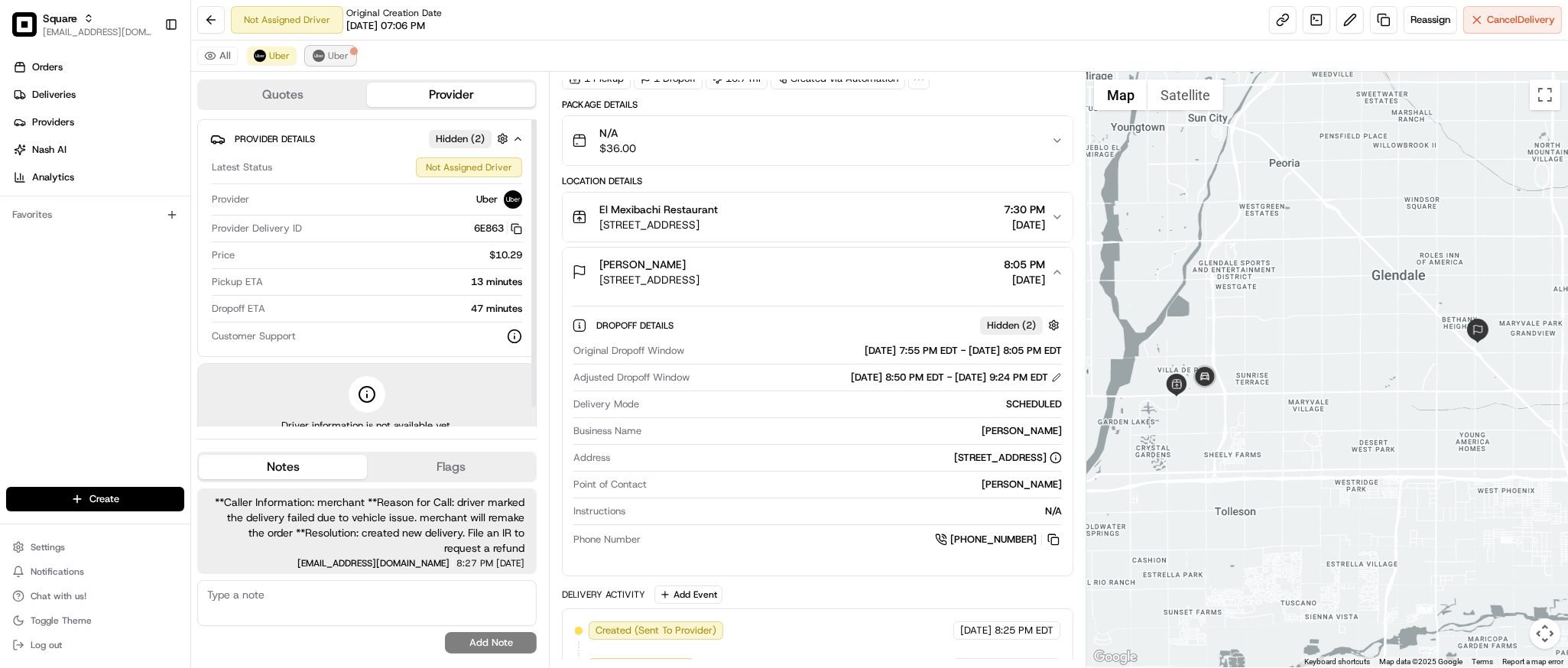
click at [321, 47] on button "Uber" at bounding box center [331, 55] width 49 height 19
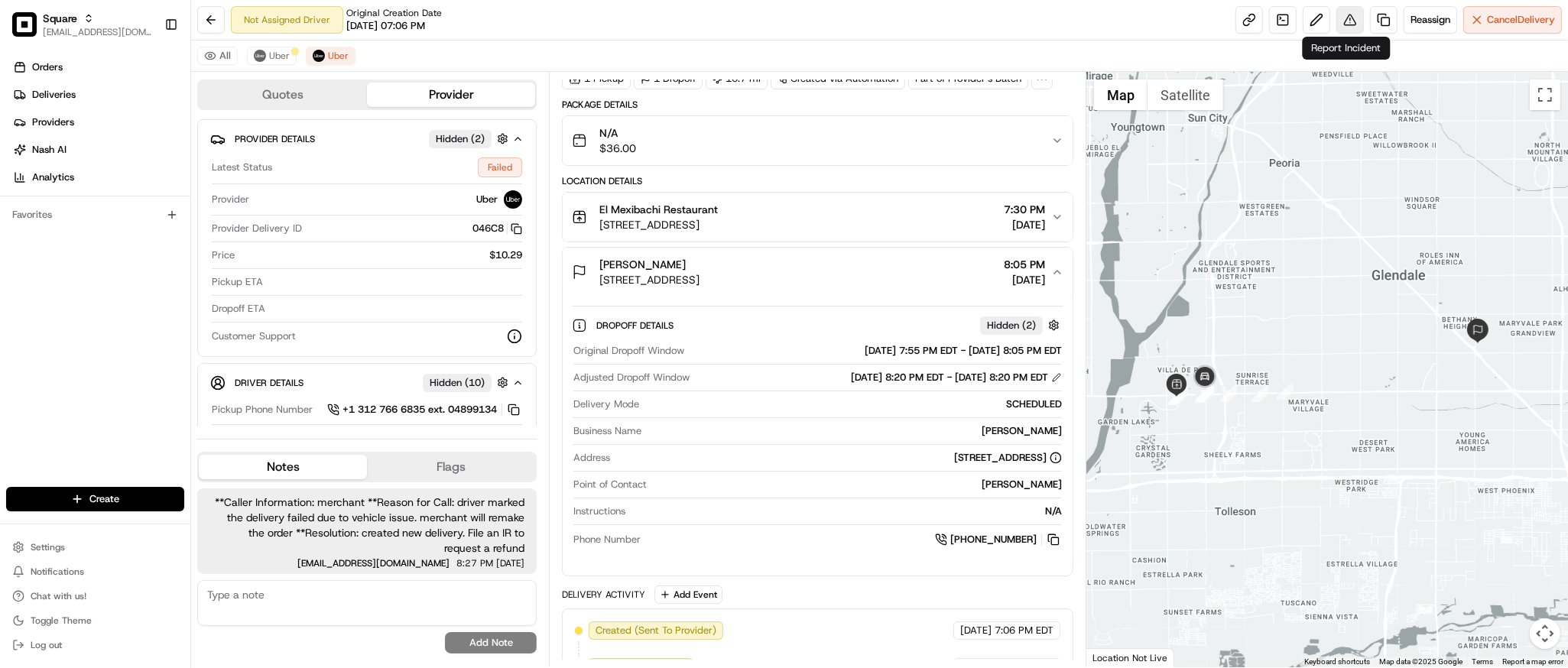
click at [1346, 22] on button at bounding box center [1350, 20] width 28 height 28
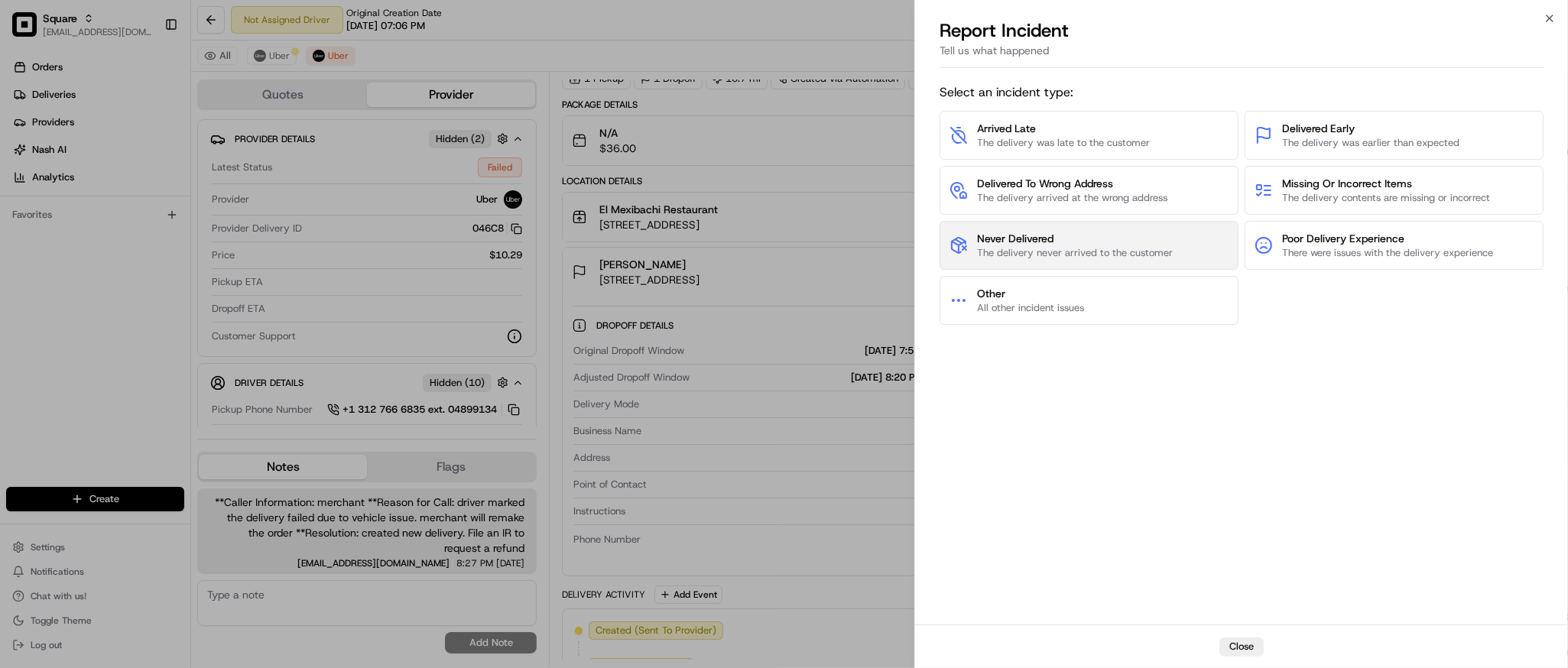
click at [1092, 250] on span "The delivery never arrived to the customer" at bounding box center [1075, 253] width 196 height 14
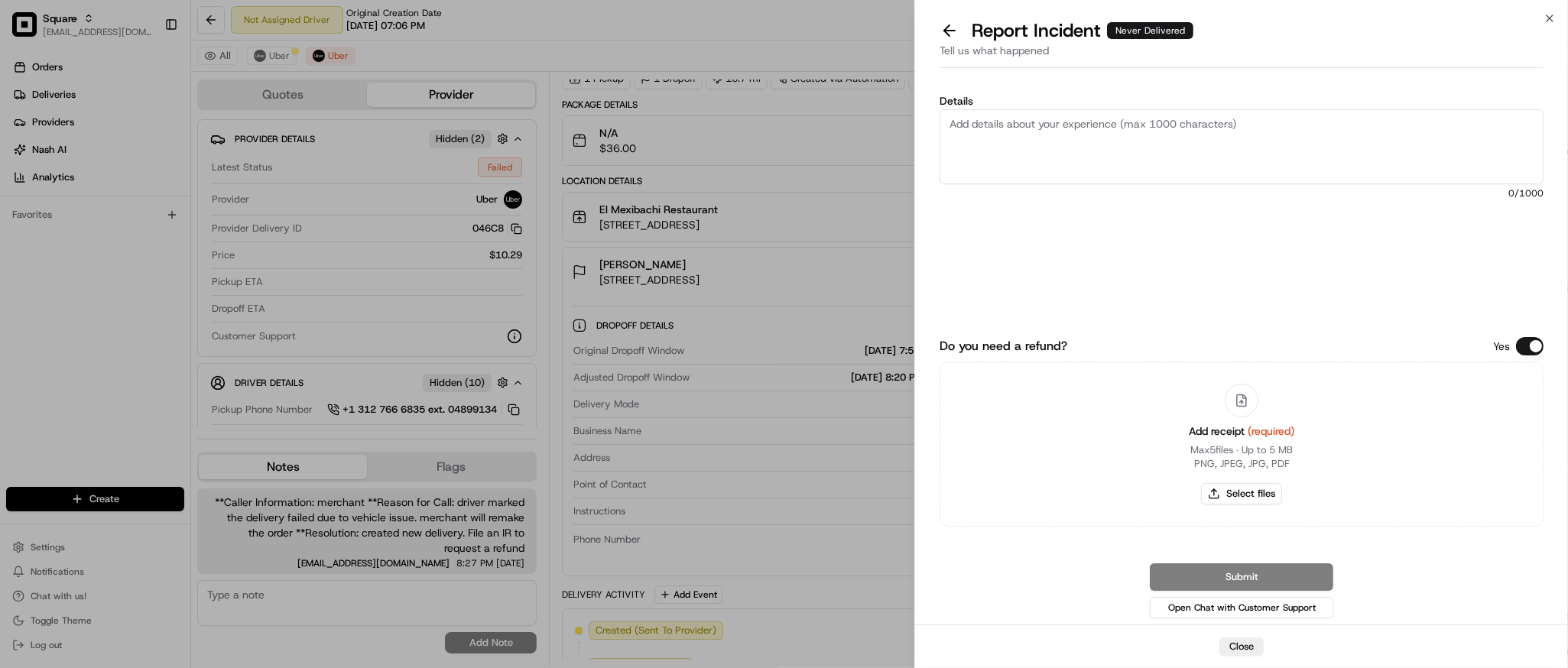
click at [1537, 345] on button "Do you need a refund?" at bounding box center [1530, 346] width 28 height 19
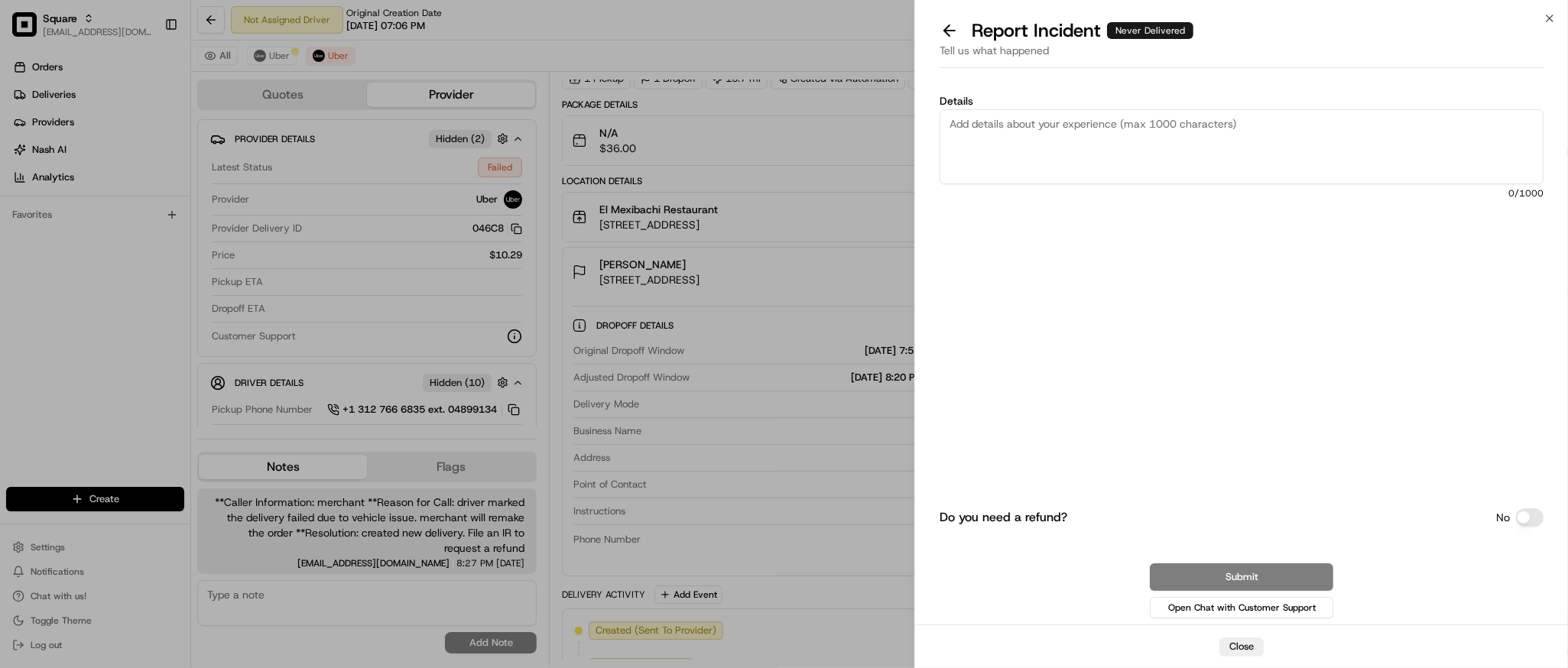
click at [1032, 130] on textarea "Details" at bounding box center [1241, 146] width 604 height 75
paste textarea "driver marked the delivery failed due to vehicle issue. merchant will remake th…"
click at [1264, 130] on textarea "The driver marked the delivery failed due to vehicle issue. merchant will remak…" at bounding box center [1241, 146] width 604 height 75
click at [1432, 140] on textarea "The driver marked the delivery failed due to vehicle issue. We will remake the …" at bounding box center [1241, 146] width 604 height 75
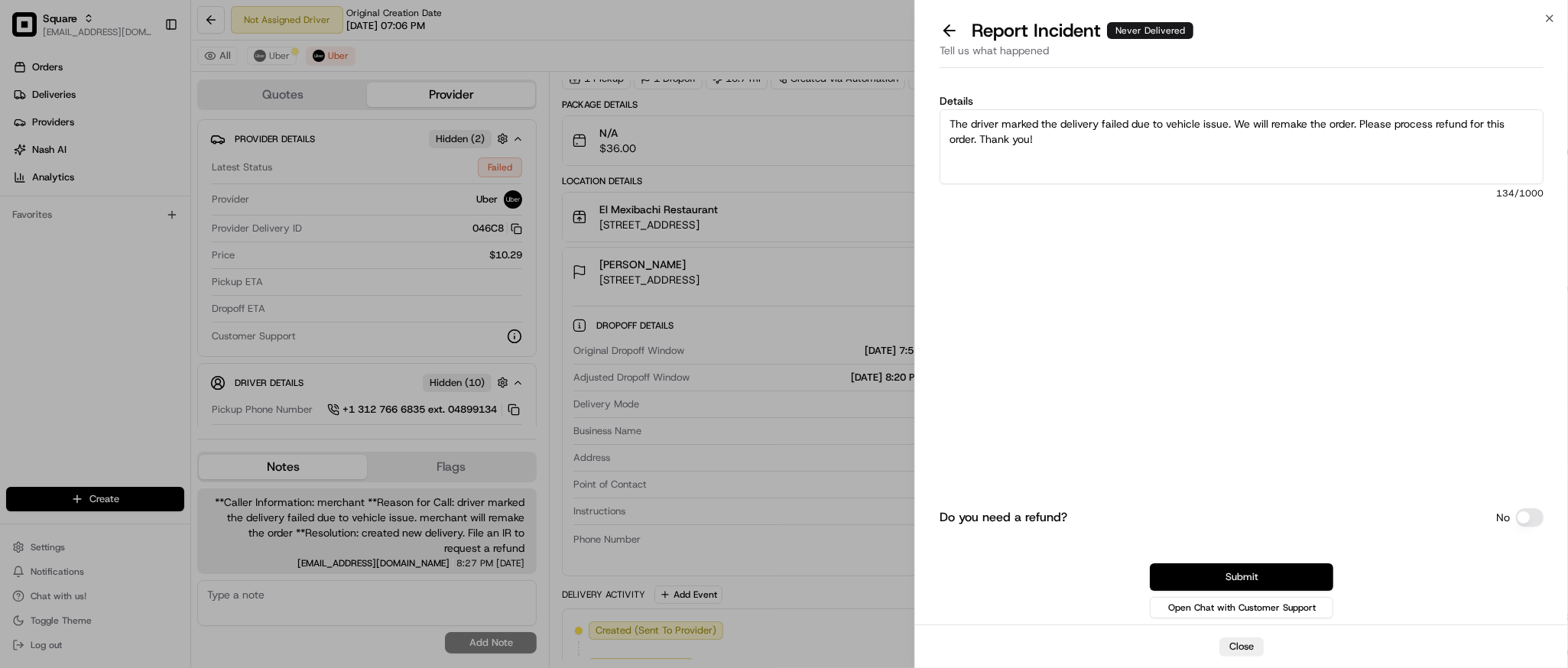
type textarea "The driver marked the delivery failed due to vehicle issue. We will remake the …"
click at [1243, 568] on button "Submit" at bounding box center [1241, 577] width 183 height 28
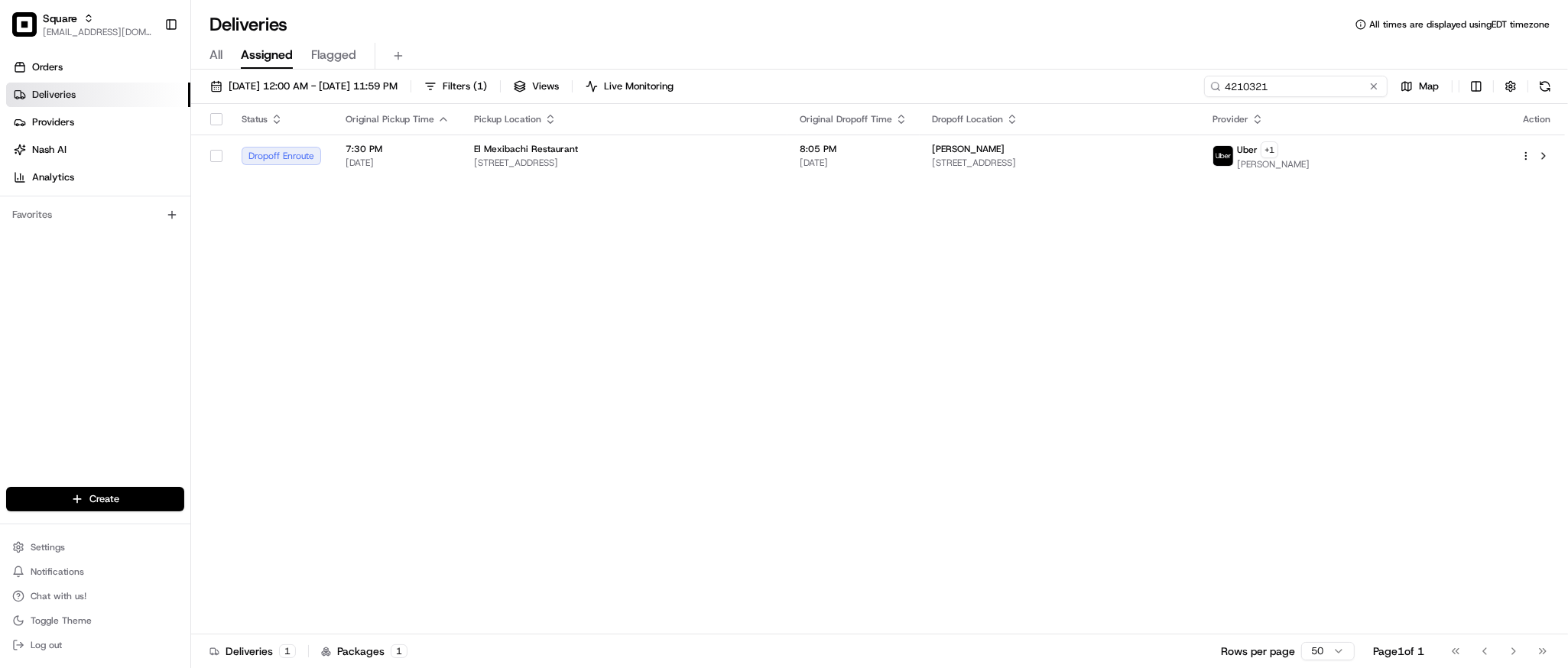
click at [1290, 82] on input "4210321" at bounding box center [1296, 86] width 183 height 22
click at [923, 498] on div "Status Original Pickup Time Pickup Location Original Dropoff Time Dropoff Locat…" at bounding box center [878, 369] width 1374 height 530
click at [1319, 82] on input "4210321" at bounding box center [1296, 86] width 183 height 22
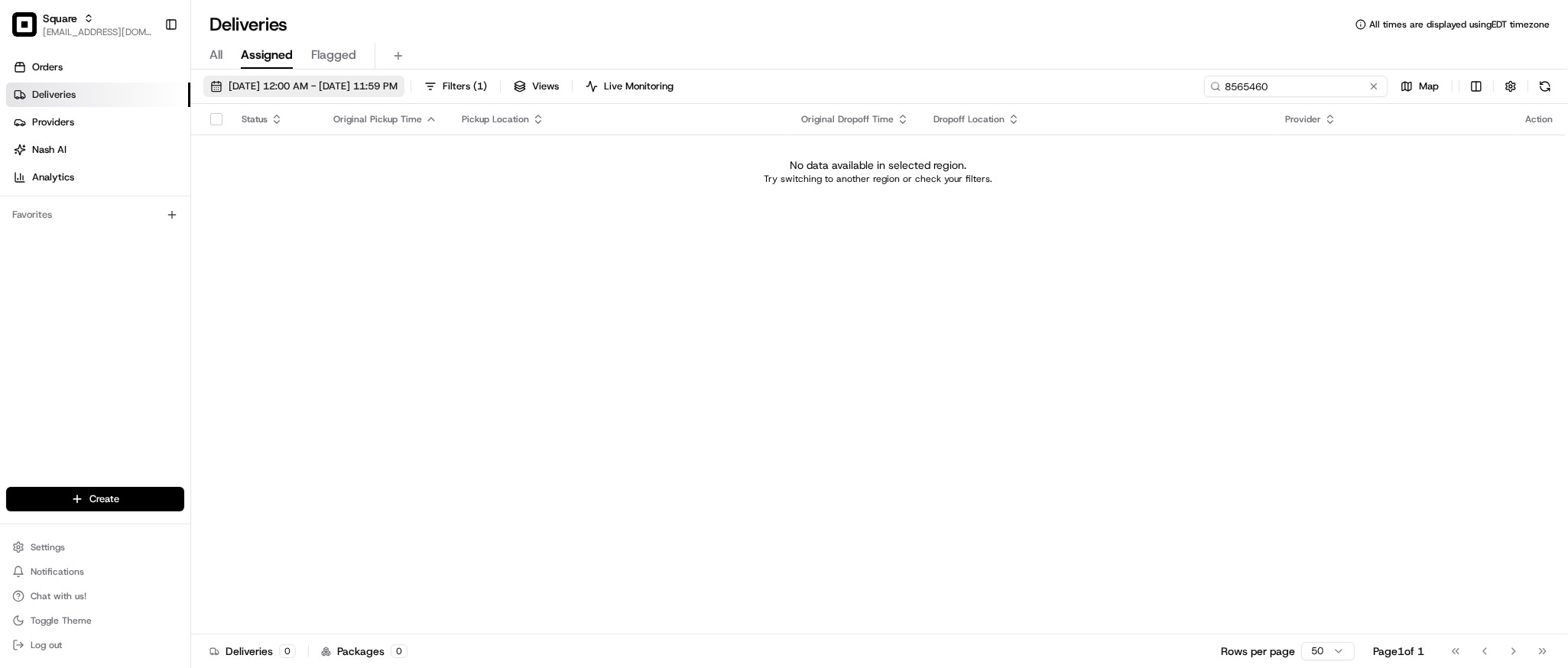
type input "8565460"
click at [388, 82] on span "08/18/2025 12:00 AM - 08/18/2025 11:59 PM" at bounding box center [313, 86] width 169 height 14
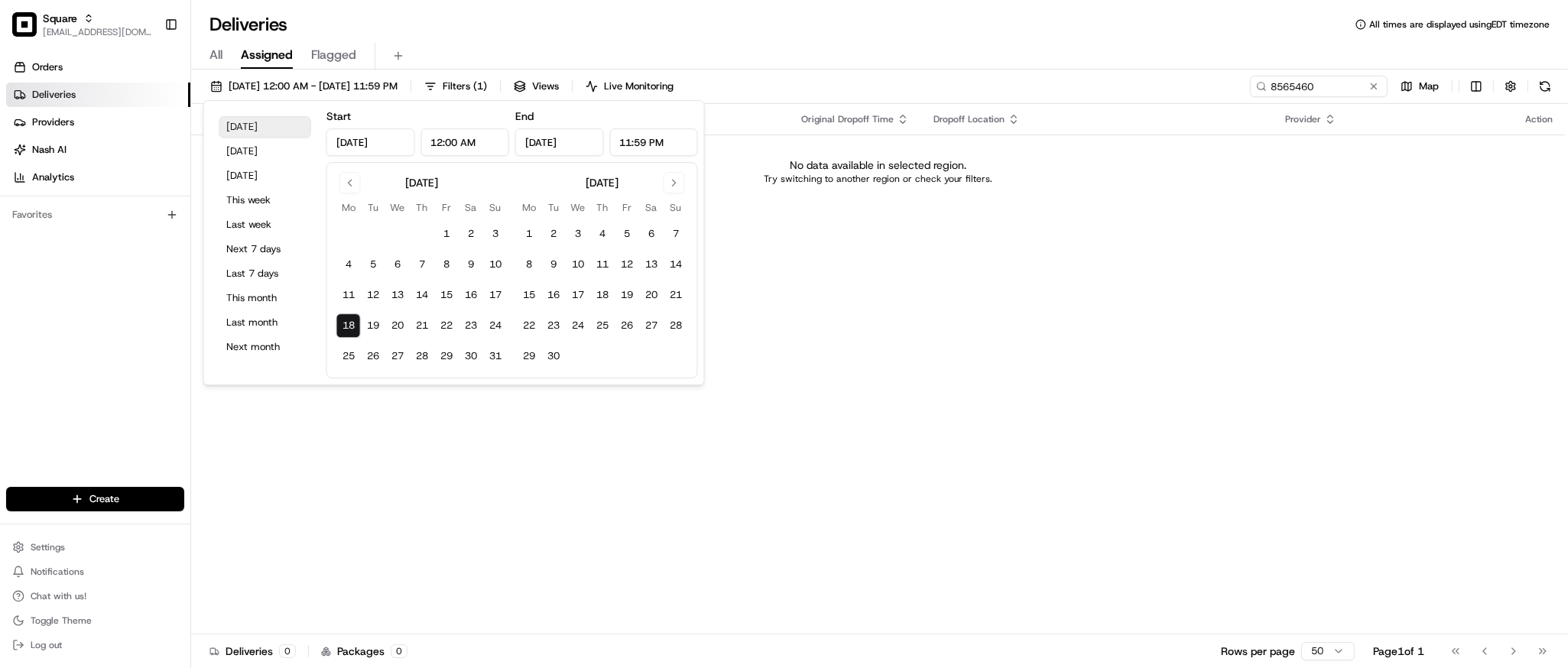
click at [294, 136] on button "Today" at bounding box center [265, 127] width 92 height 22
click at [1319, 83] on input "8565460" at bounding box center [1296, 86] width 183 height 22
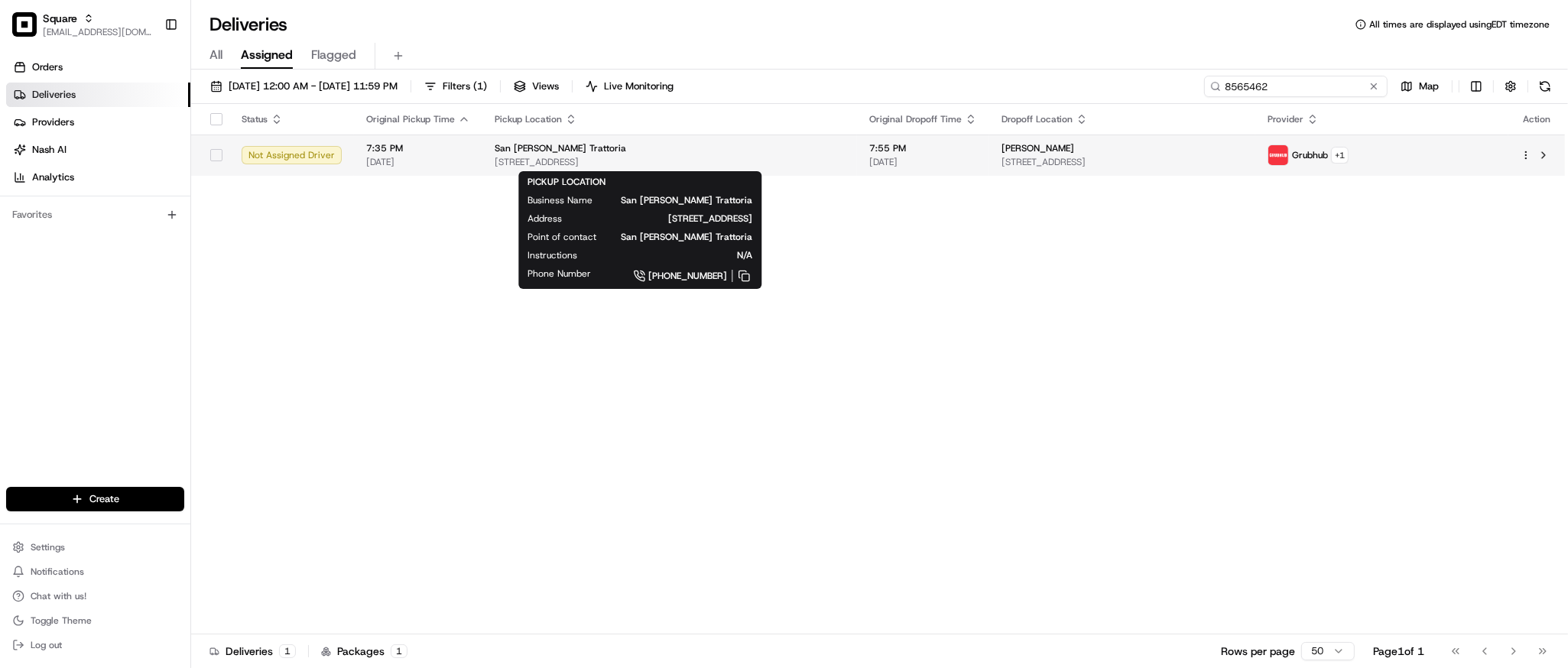
type input "8565462"
click at [792, 150] on div "San [PERSON_NAME] Trattoria" at bounding box center [670, 148] width 350 height 12
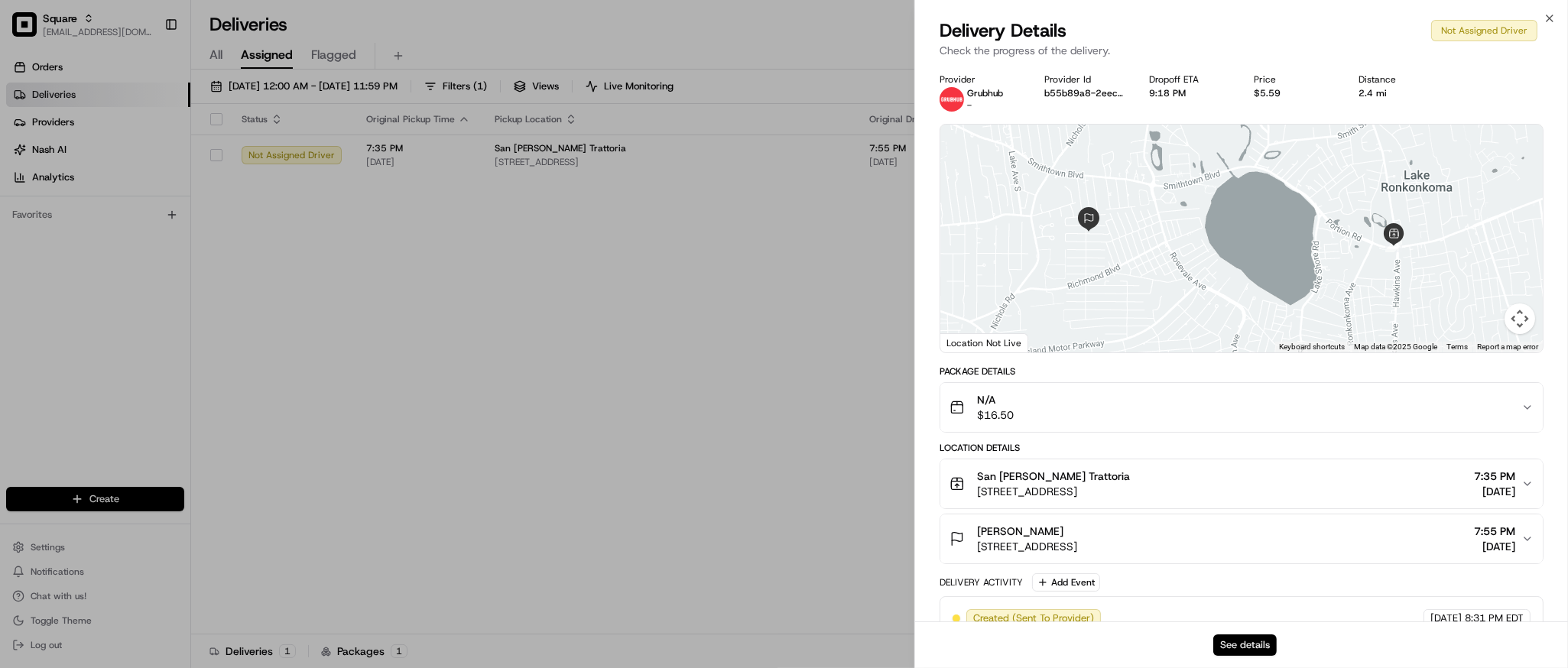
click at [1235, 639] on button "See details" at bounding box center [1245, 645] width 63 height 22
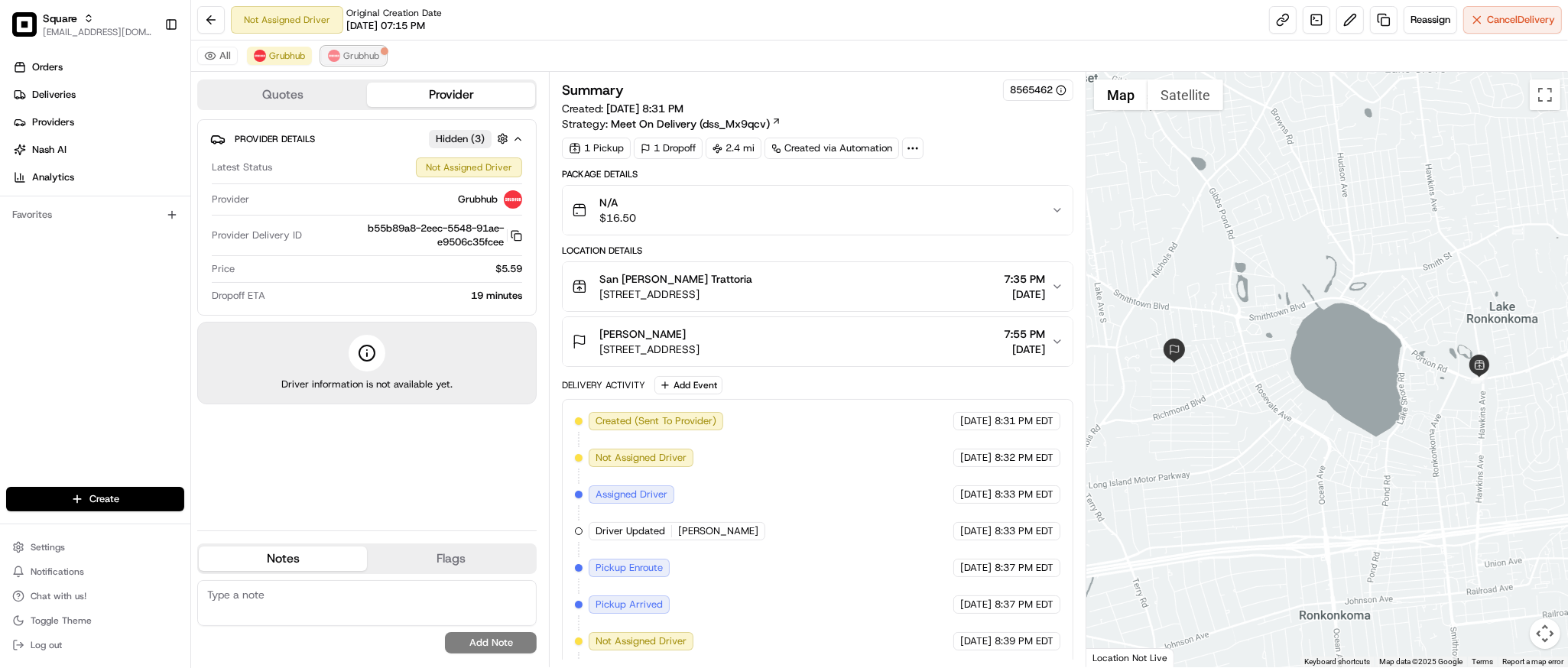
click at [348, 52] on span "Grubhub" at bounding box center [361, 55] width 36 height 12
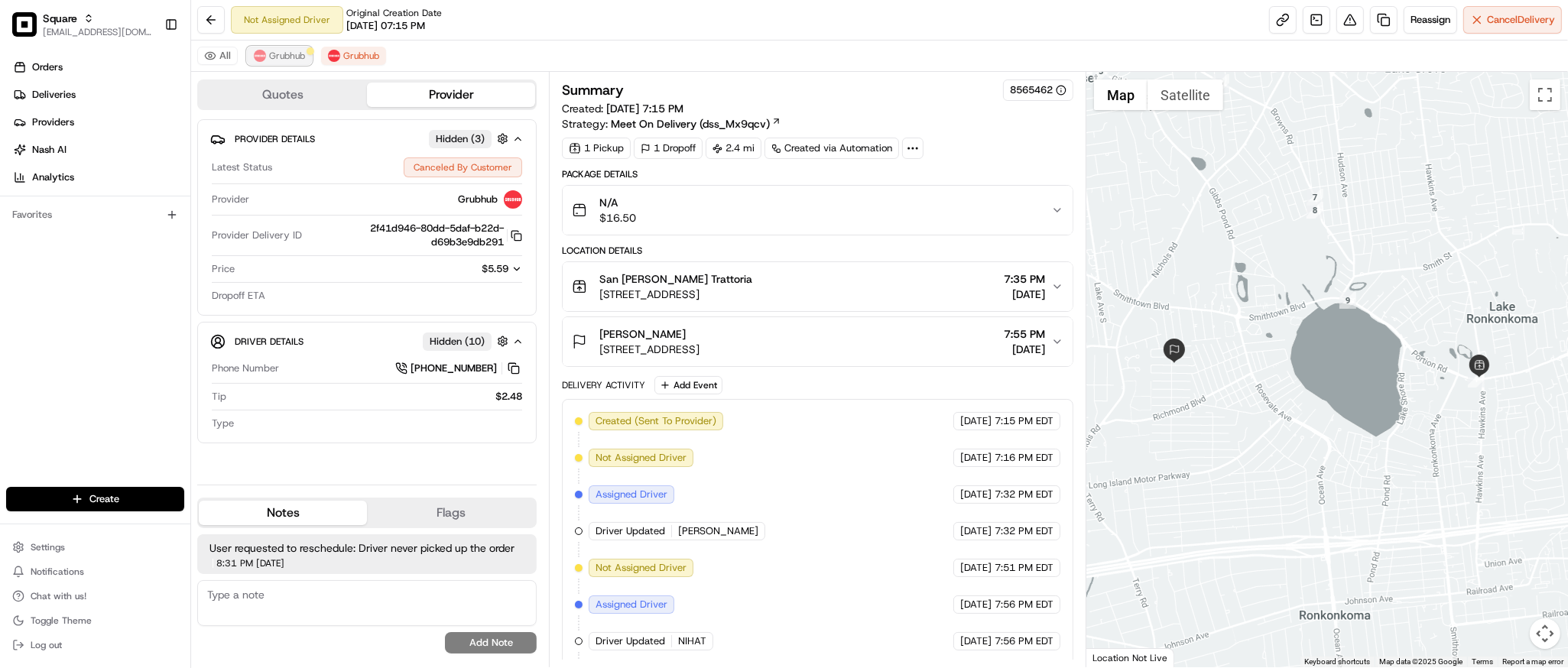
click at [288, 49] on span "Grubhub" at bounding box center [287, 55] width 36 height 12
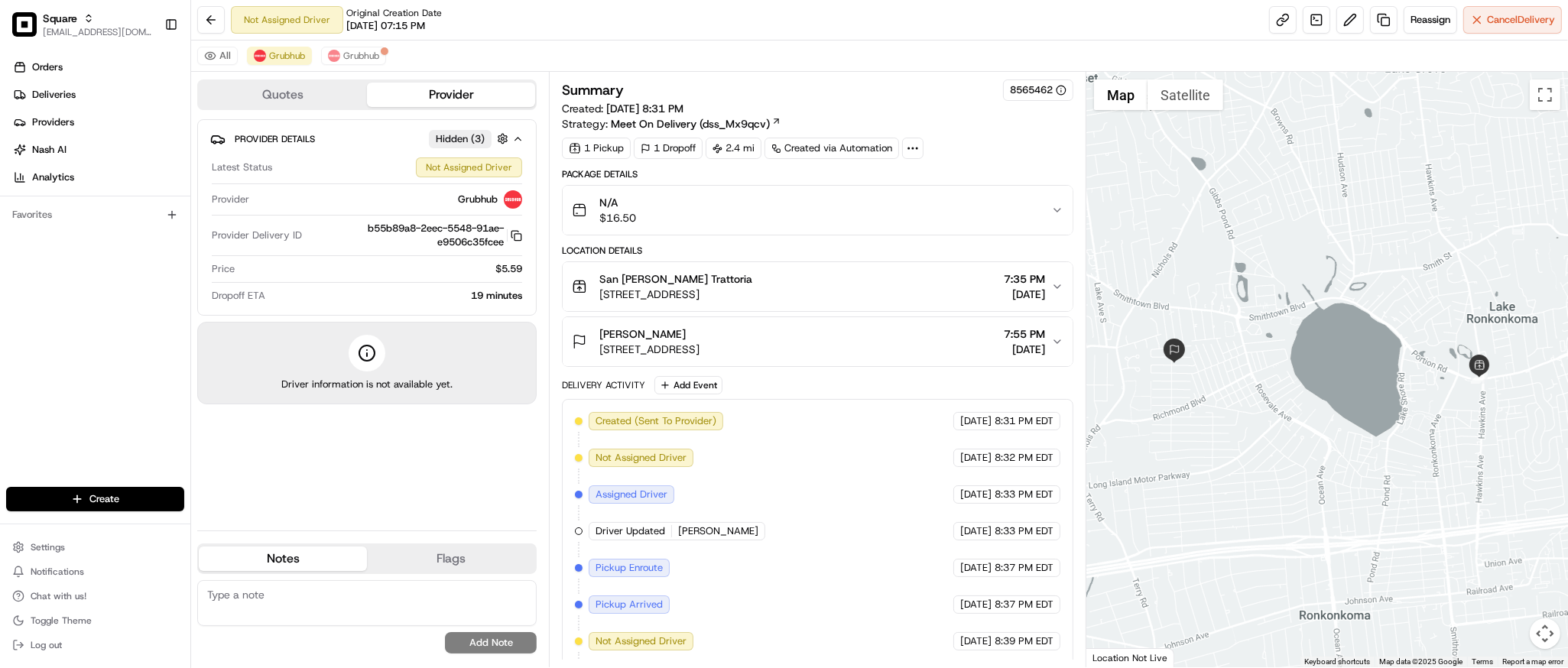
click at [842, 358] on button "[PERSON_NAME] [STREET_ADDRESS] 7:55 PM [DATE]" at bounding box center [818, 341] width 509 height 48
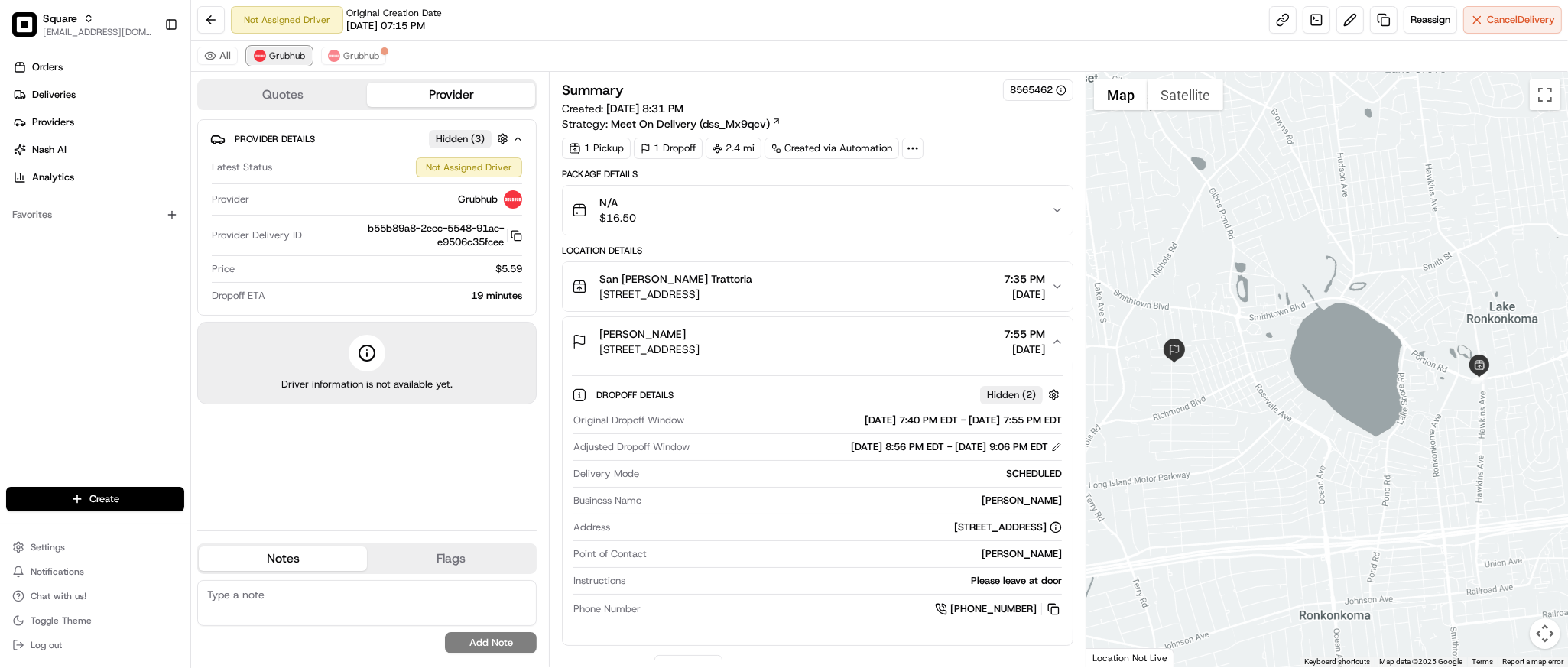
click at [296, 52] on span "Grubhub" at bounding box center [287, 55] width 36 height 12
click at [336, 55] on img at bounding box center [334, 55] width 12 height 12
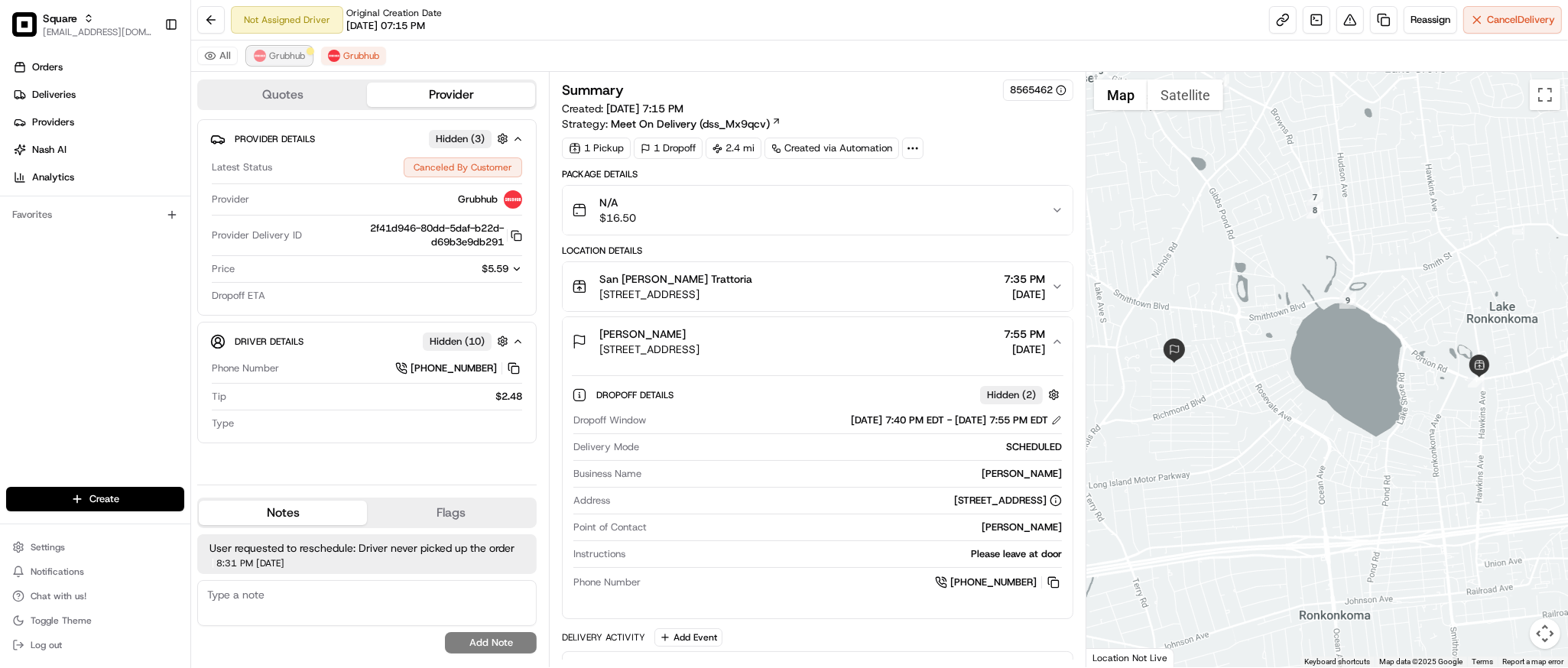
click at [276, 54] on span "Grubhub" at bounding box center [287, 55] width 36 height 12
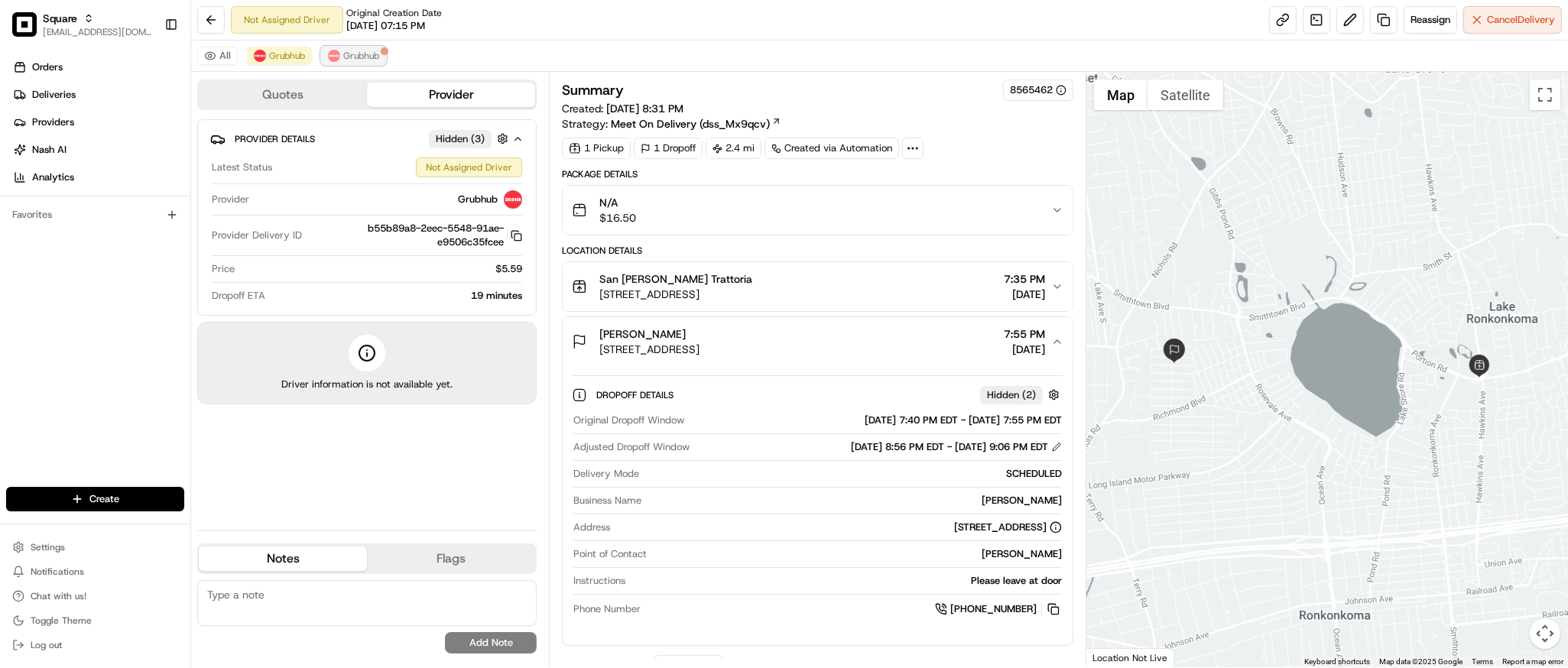
click at [365, 58] on span "Grubhub" at bounding box center [361, 55] width 36 height 12
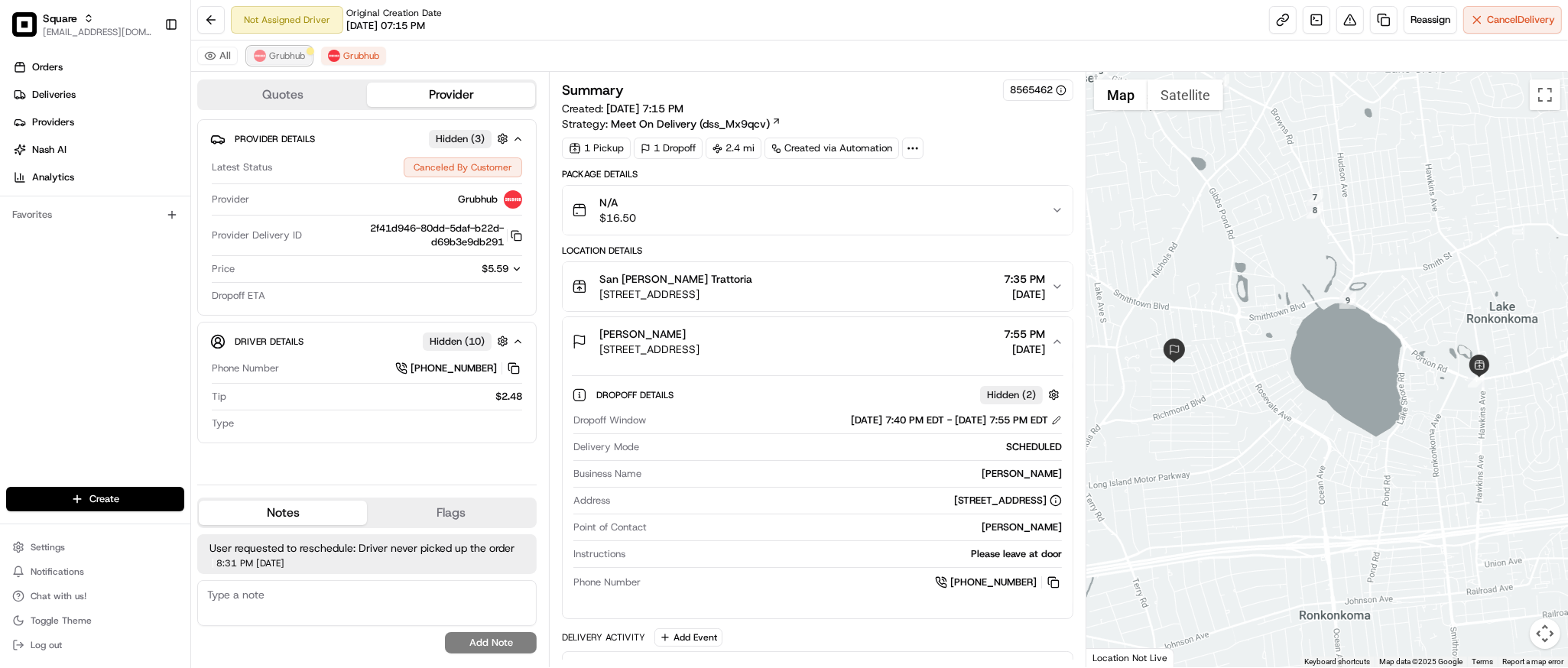
click at [274, 61] on span "Grubhub" at bounding box center [287, 55] width 36 height 12
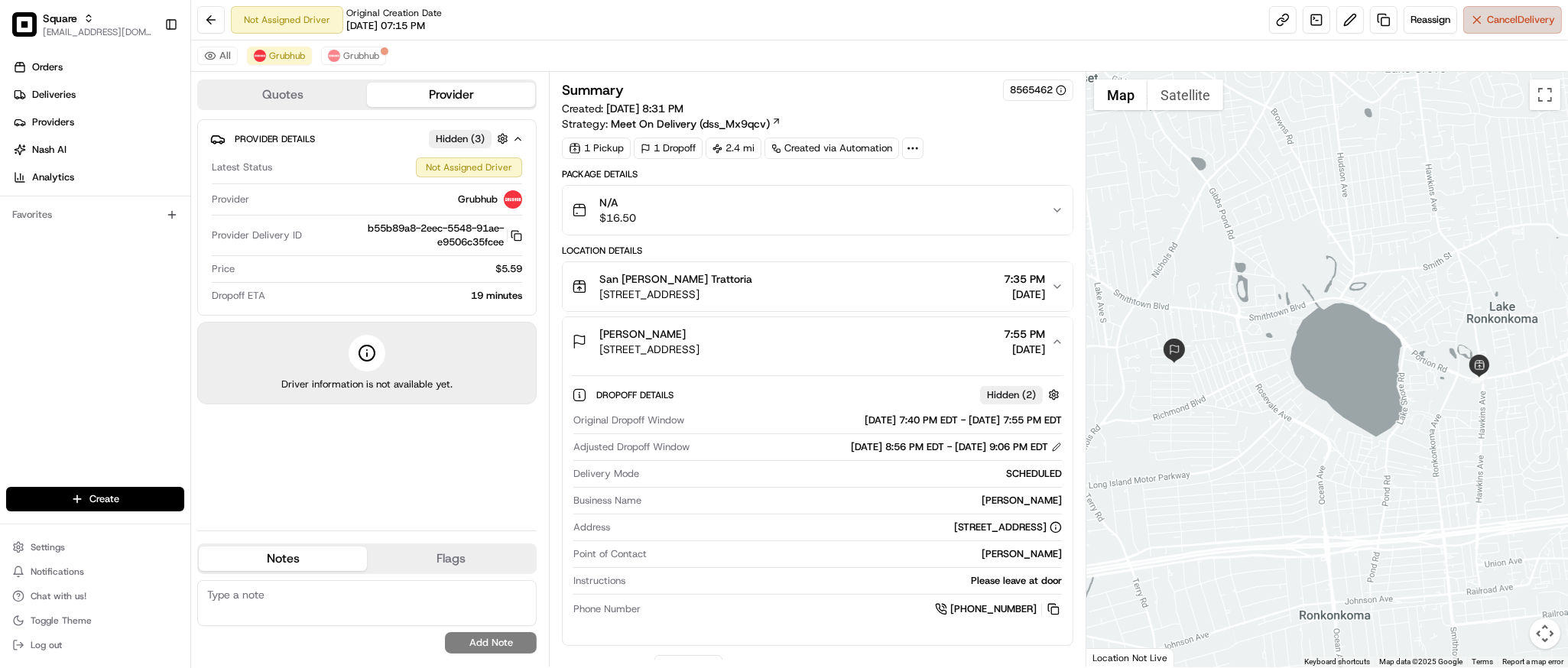
click at [1511, 13] on span "Cancel Delivery" at bounding box center [1520, 20] width 68 height 14
click at [344, 67] on div "All Grubhub Grubhub" at bounding box center [879, 56] width 1377 height 32
click at [356, 56] on span "Grubhub" at bounding box center [361, 55] width 36 height 12
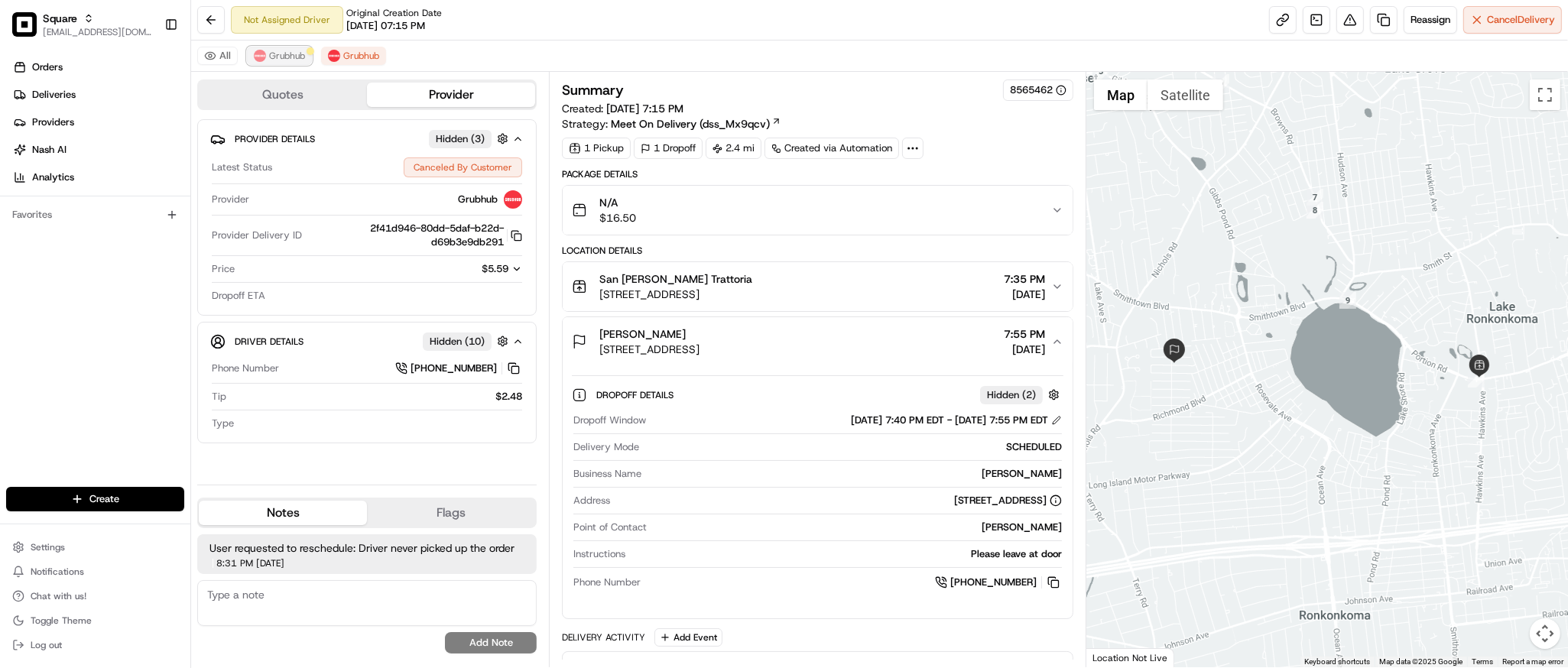
click at [273, 49] on span "Grubhub" at bounding box center [287, 55] width 36 height 12
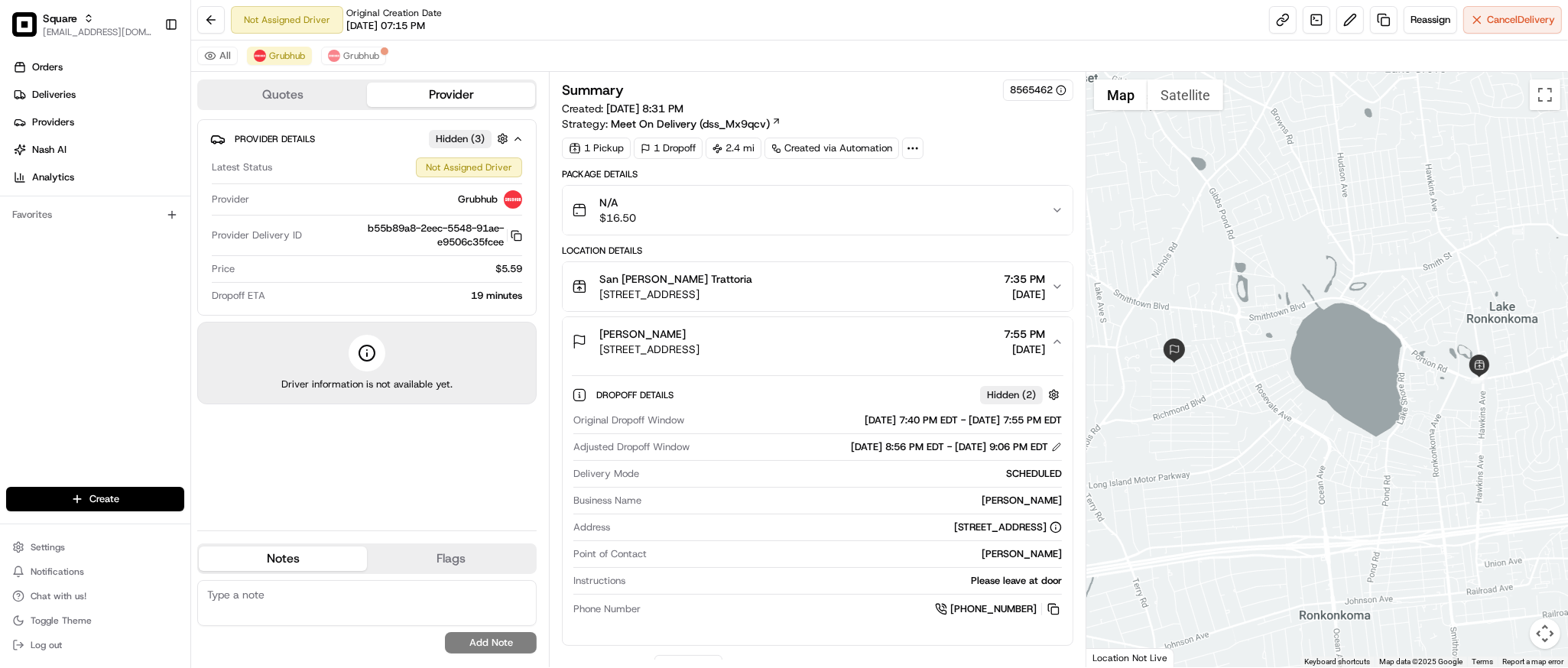
click at [971, 340] on div "[PERSON_NAME] [STREET_ADDRESS] 7:55 PM [DATE]" at bounding box center [812, 341] width 479 height 31
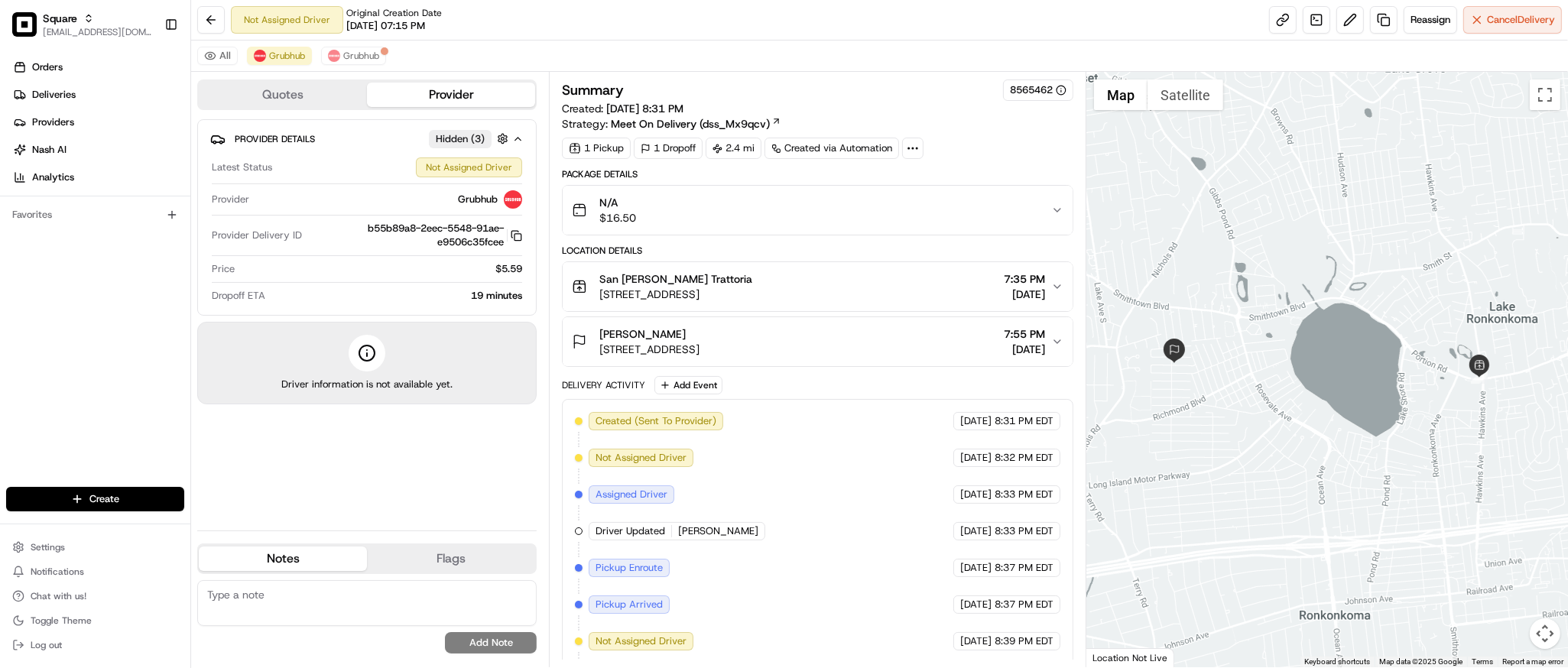
click at [971, 340] on div "[PERSON_NAME] [STREET_ADDRESS] 7:55 PM [DATE]" at bounding box center [812, 341] width 479 height 31
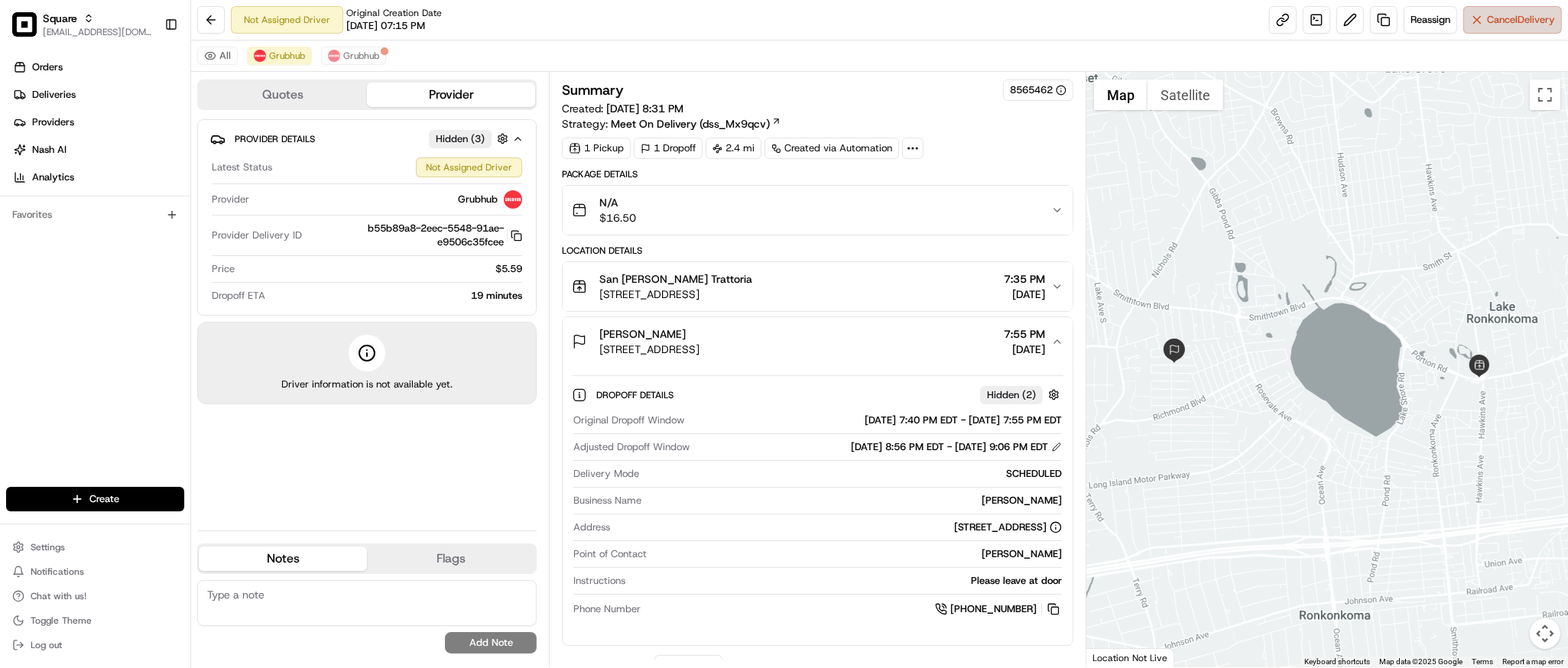
click at [1490, 21] on span "Cancel Delivery" at bounding box center [1520, 20] width 68 height 14
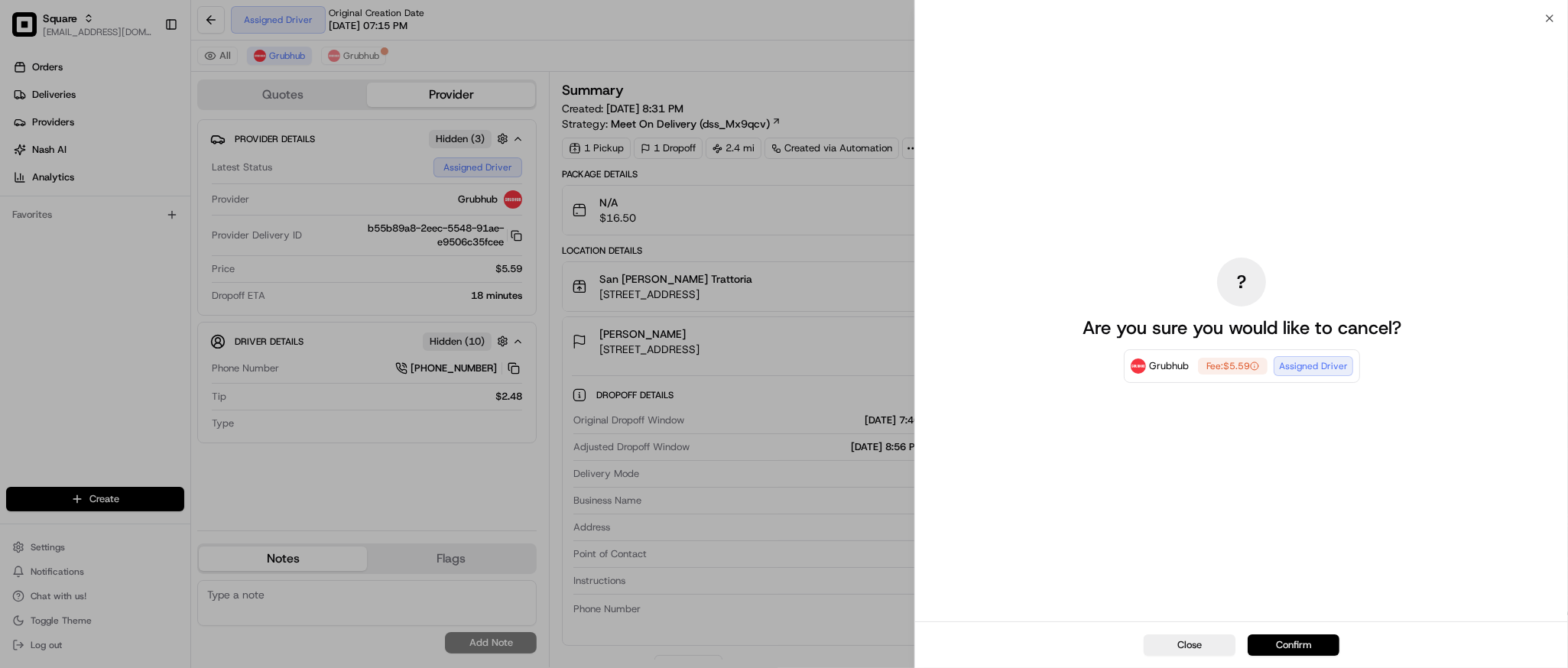
click at [1283, 644] on button "Confirm" at bounding box center [1294, 645] width 92 height 22
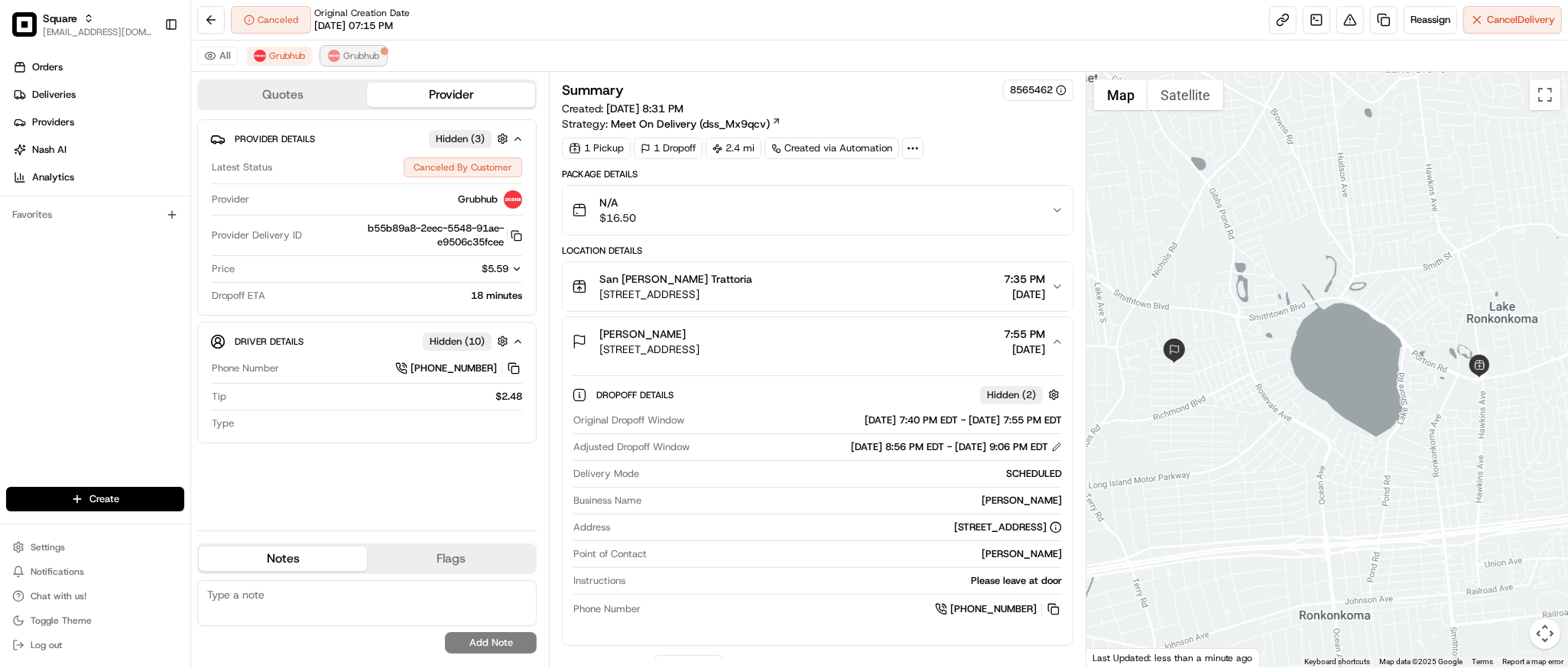
click at [357, 58] on span "Grubhub" at bounding box center [361, 55] width 36 height 12
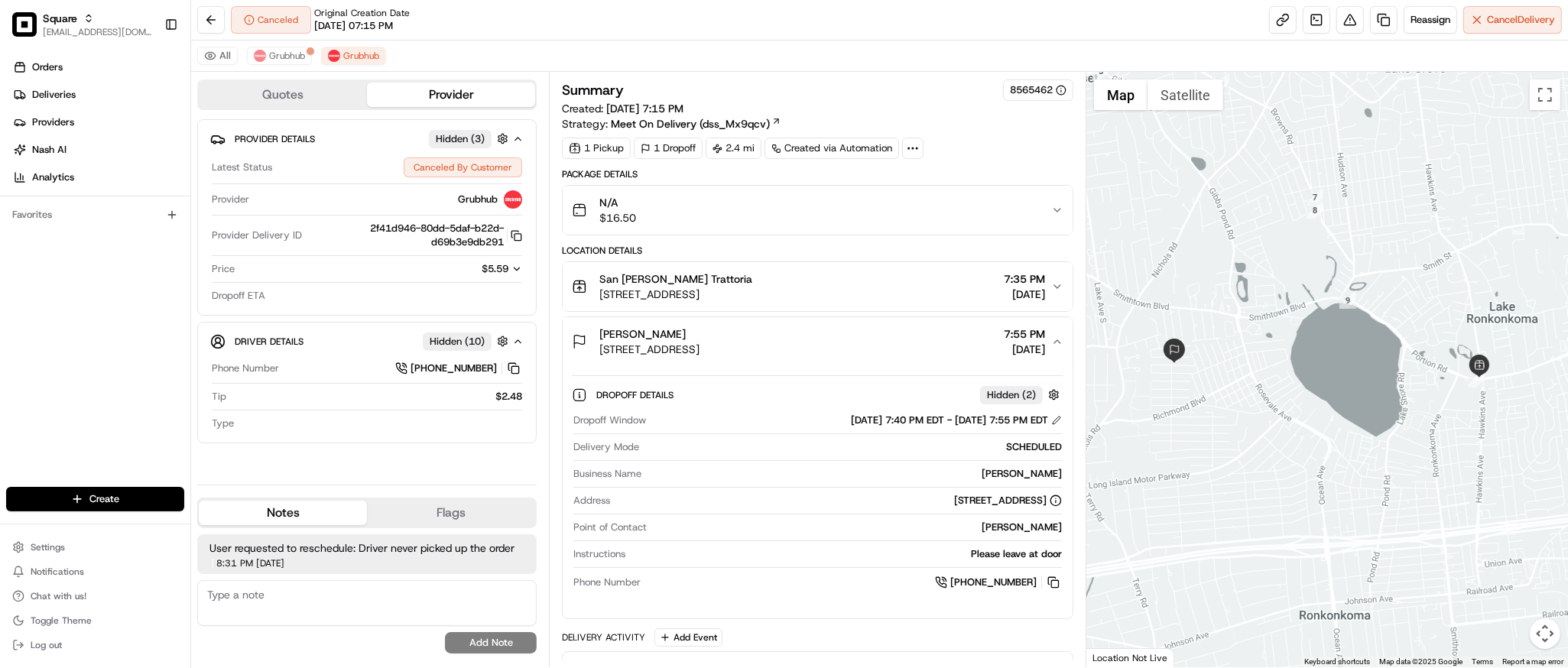
click at [864, 346] on div "[PERSON_NAME] [STREET_ADDRESS] 7:55 PM [DATE]" at bounding box center [812, 341] width 479 height 31
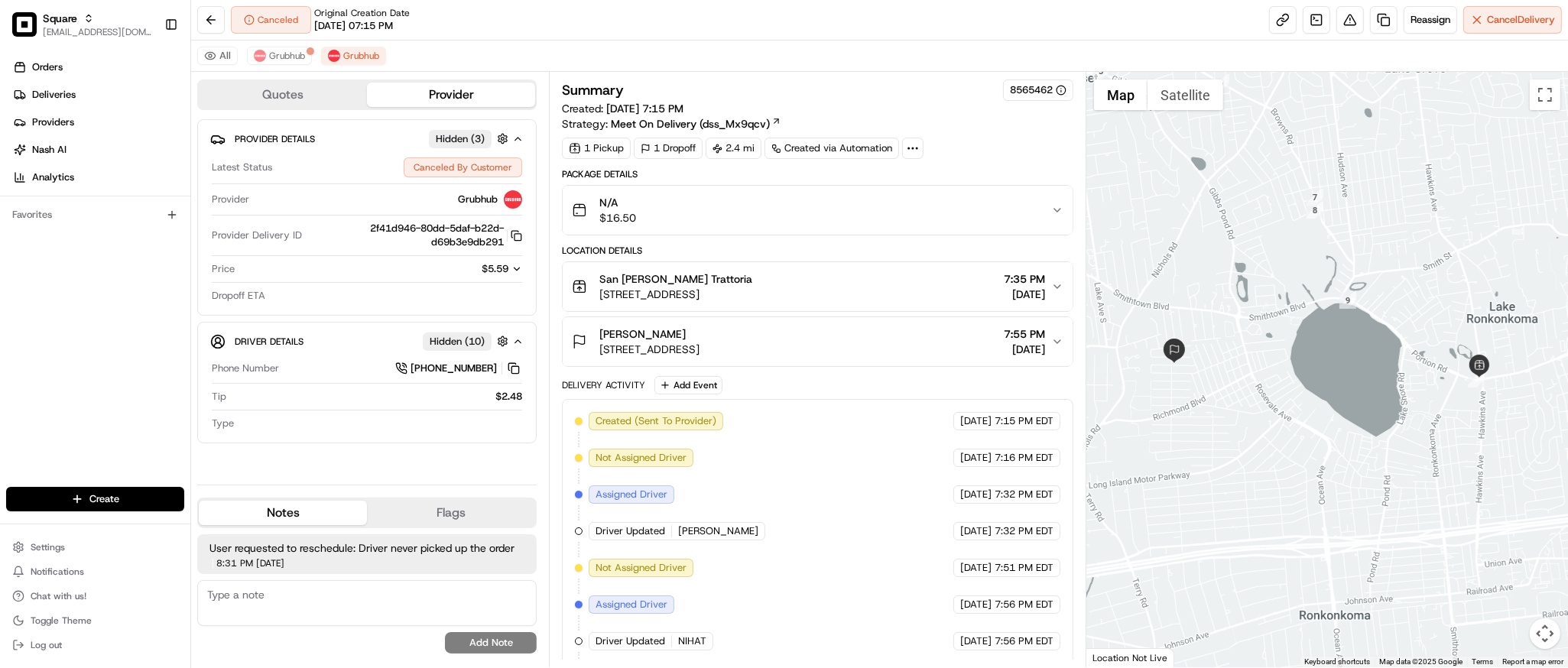
click at [864, 346] on div "[PERSON_NAME] [STREET_ADDRESS] 7:55 PM [DATE]" at bounding box center [812, 341] width 479 height 31
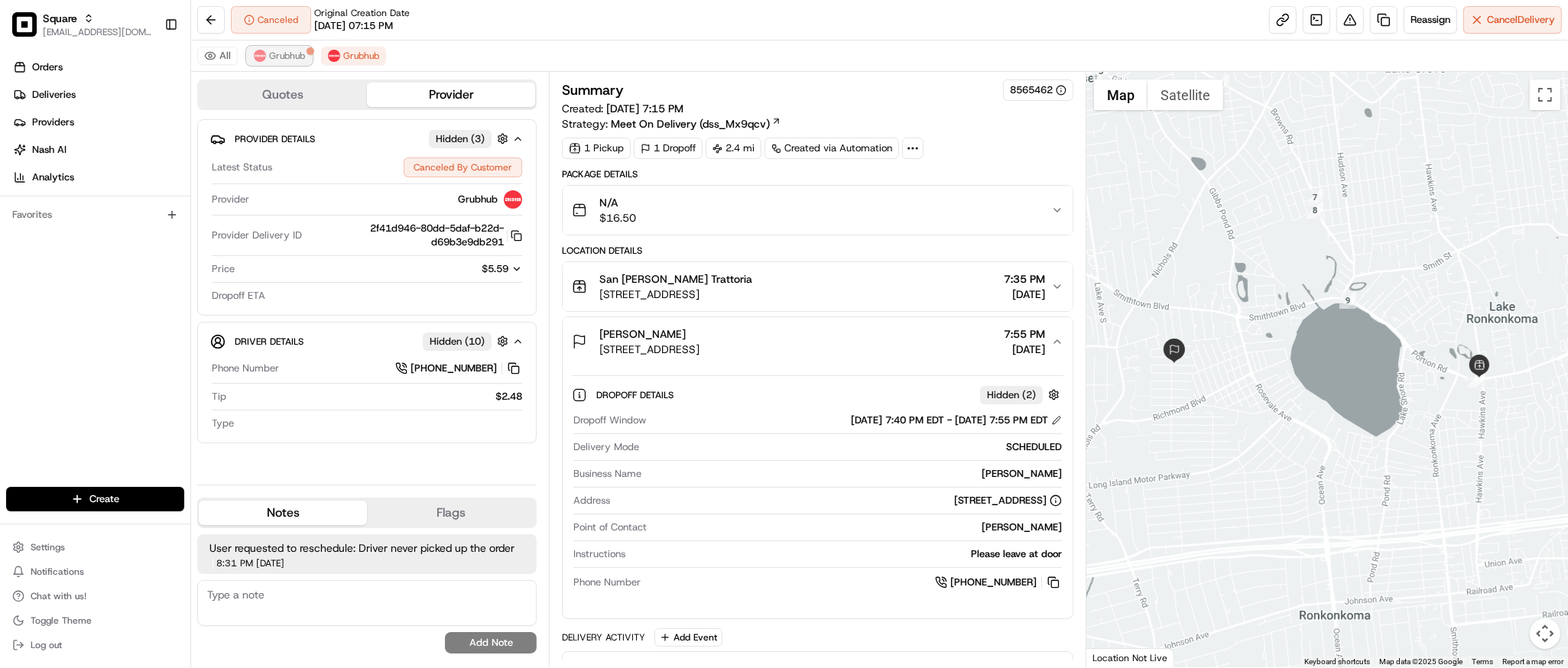
click at [269, 50] on span "Grubhub" at bounding box center [287, 55] width 36 height 12
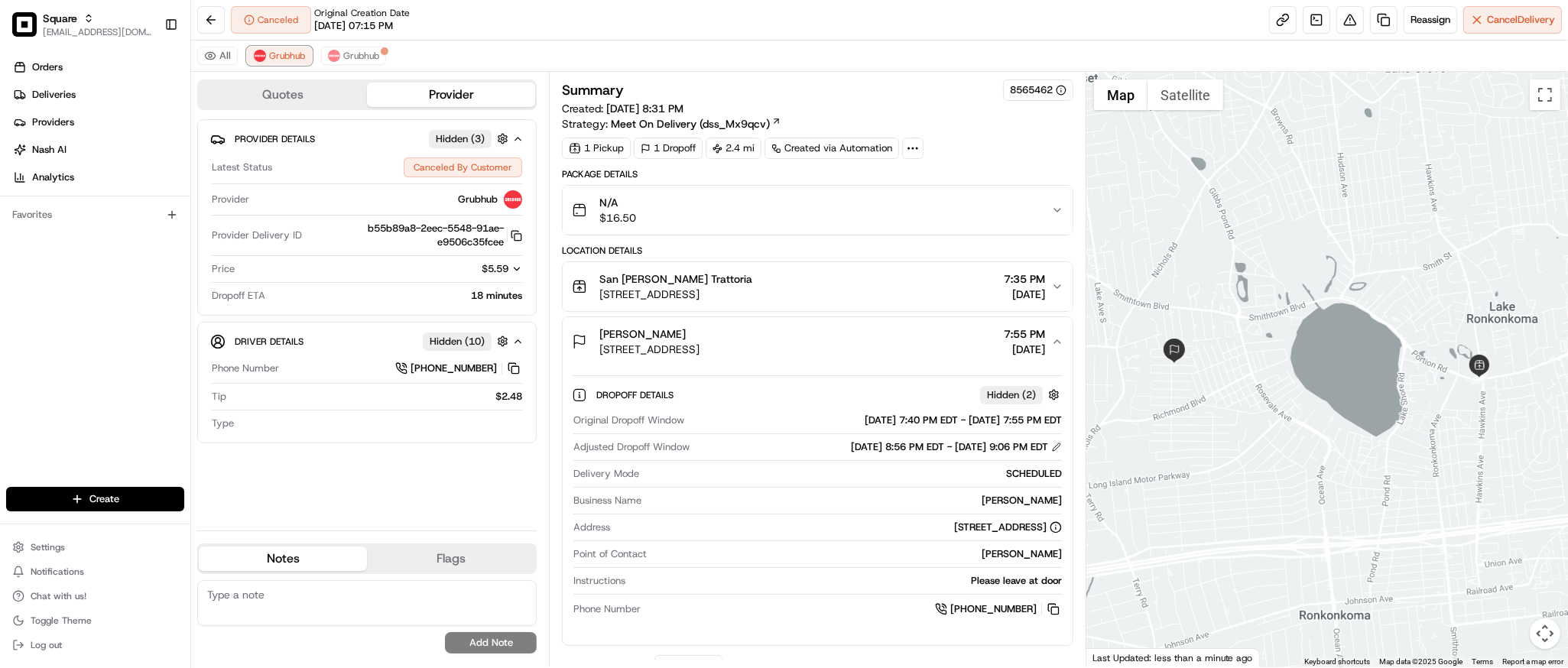
scroll to position [432, 0]
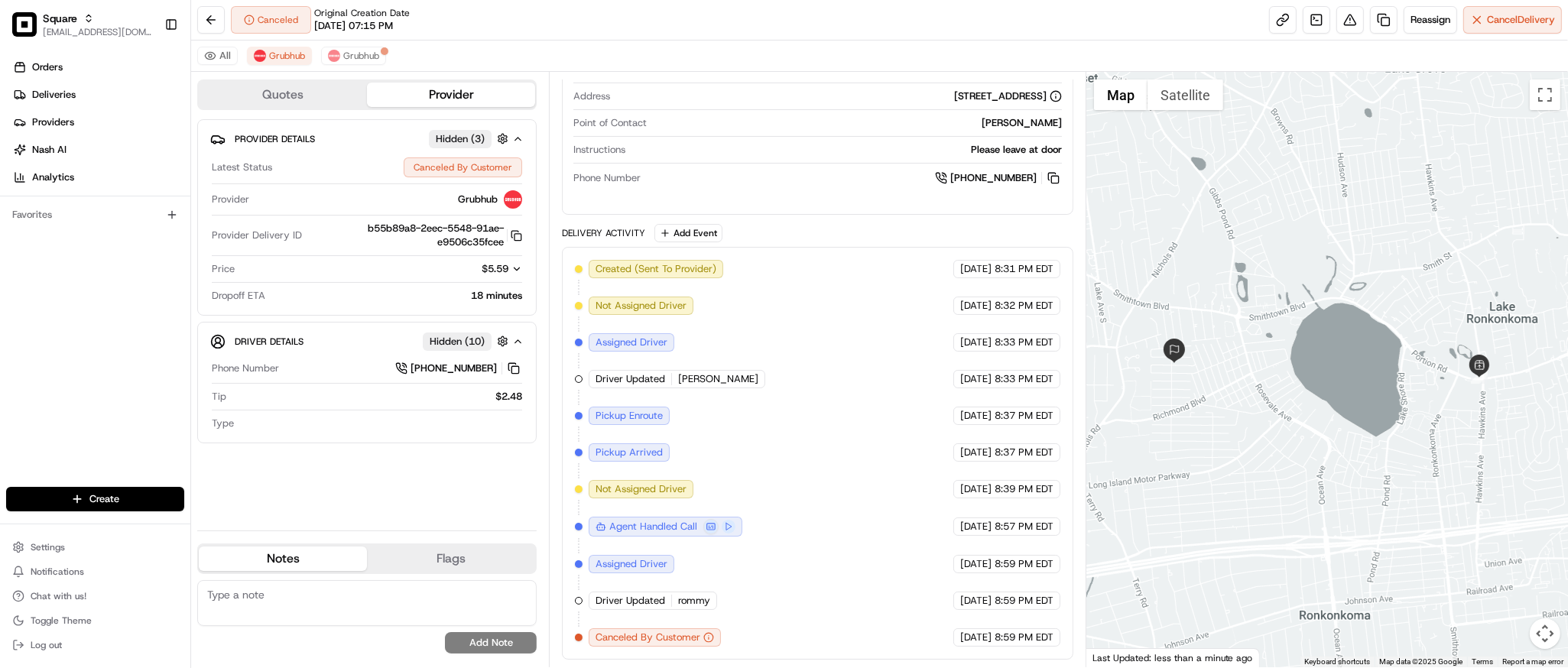
click at [345, 610] on textarea at bounding box center [366, 603] width 340 height 46
paste textarea "Caller Information: Merchant Reason for Call: Delivery is past the DO time, and…"
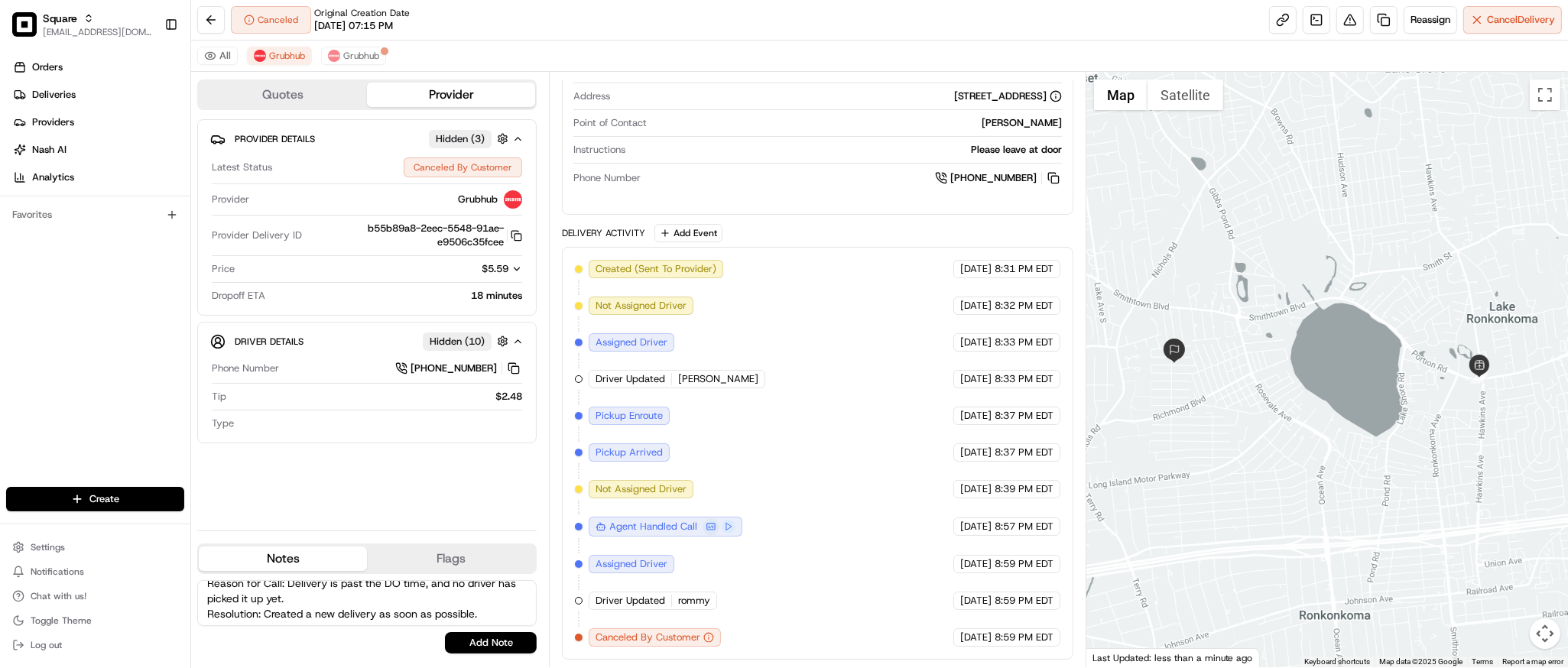
scroll to position [29, 0]
click at [337, 600] on textarea "Caller Information: Merchant Reason for Call: Delivery is past the DO time, and…" at bounding box center [366, 603] width 340 height 46
drag, startPoint x: 493, startPoint y: 616, endPoint x: 253, endPoint y: 623, distance: 240.1
click at [253, 623] on textarea "Caller Information: Merchant Reason for Call: Delivery is past the DO time, and…" at bounding box center [366, 603] width 340 height 46
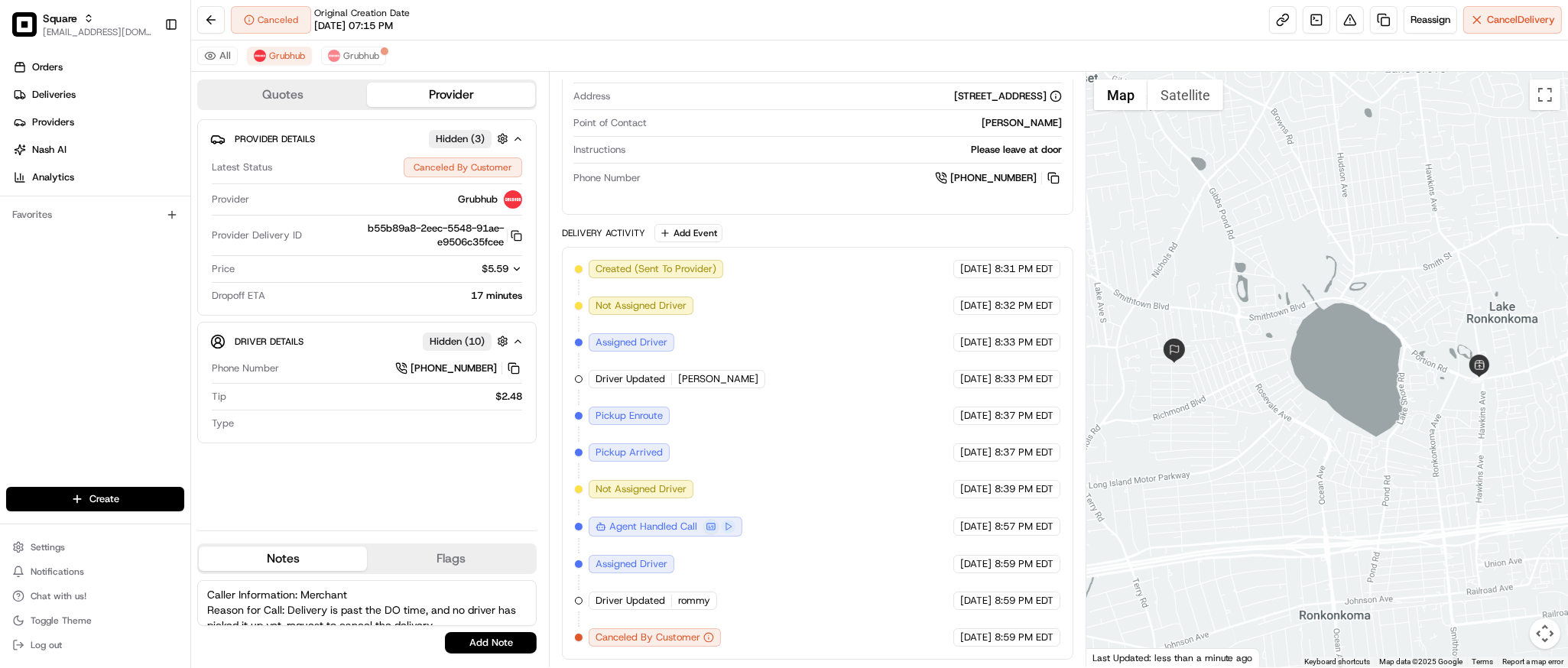
scroll to position [44, 0]
click at [267, 613] on textarea "Caller Information: Merchant Reason for Call: Delivery is past the DO time, and…" at bounding box center [366, 603] width 340 height 46
drag, startPoint x: 264, startPoint y: 599, endPoint x: 498, endPoint y: 598, distance: 234.0
click at [498, 598] on textarea "Caller Information: Merchant Reason for Call: Delivery is past the DO time, and…" at bounding box center [366, 603] width 340 height 46
type textarea "Caller Information: Merchant Reason for Call: Delivery is past the DO time, and…"
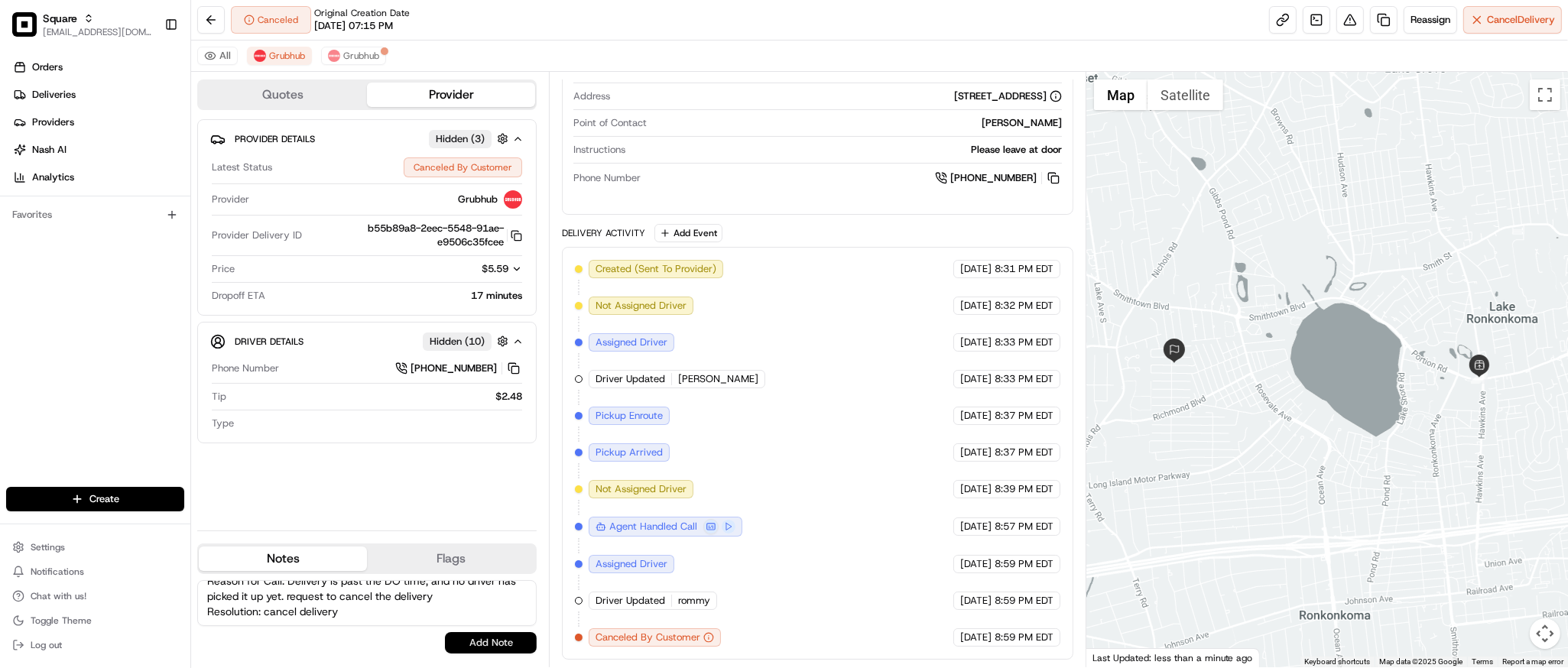
click at [489, 632] on button "Add Note" at bounding box center [491, 643] width 92 height 22
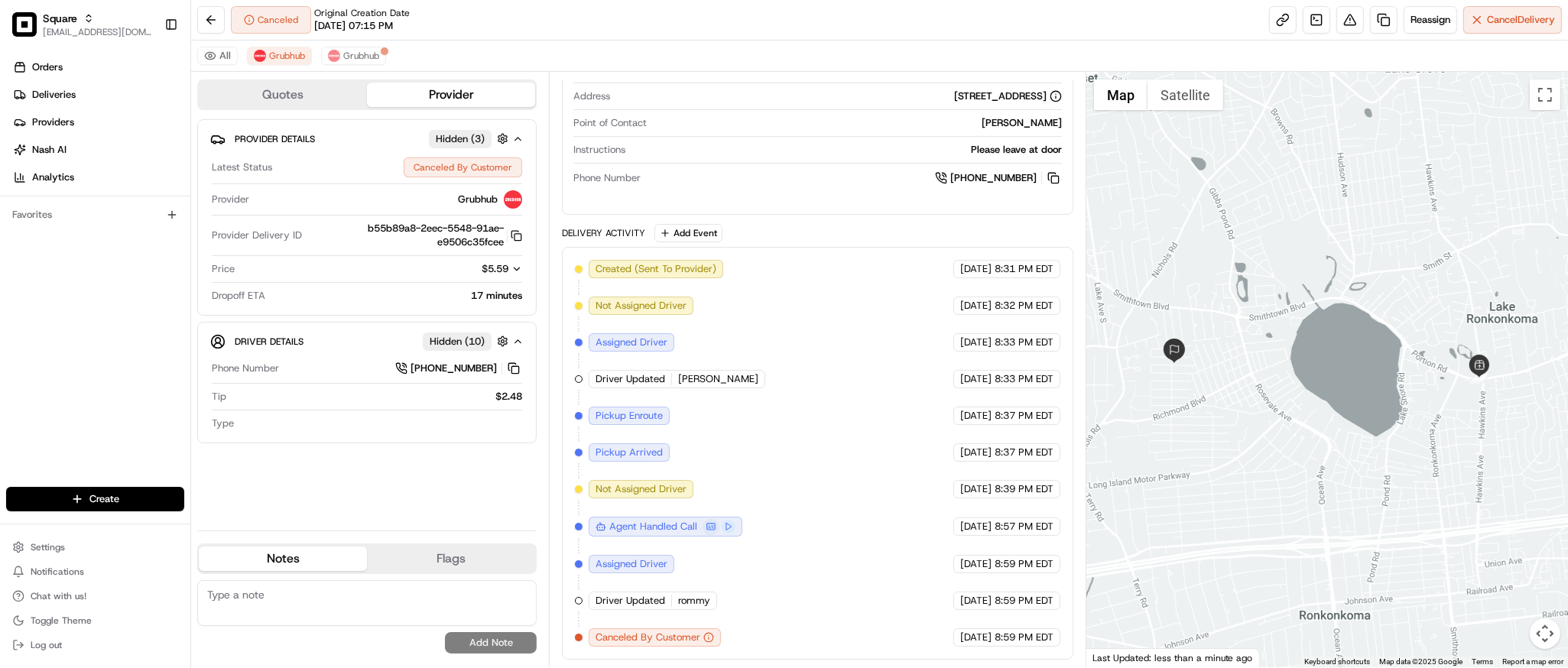
scroll to position [0, 0]
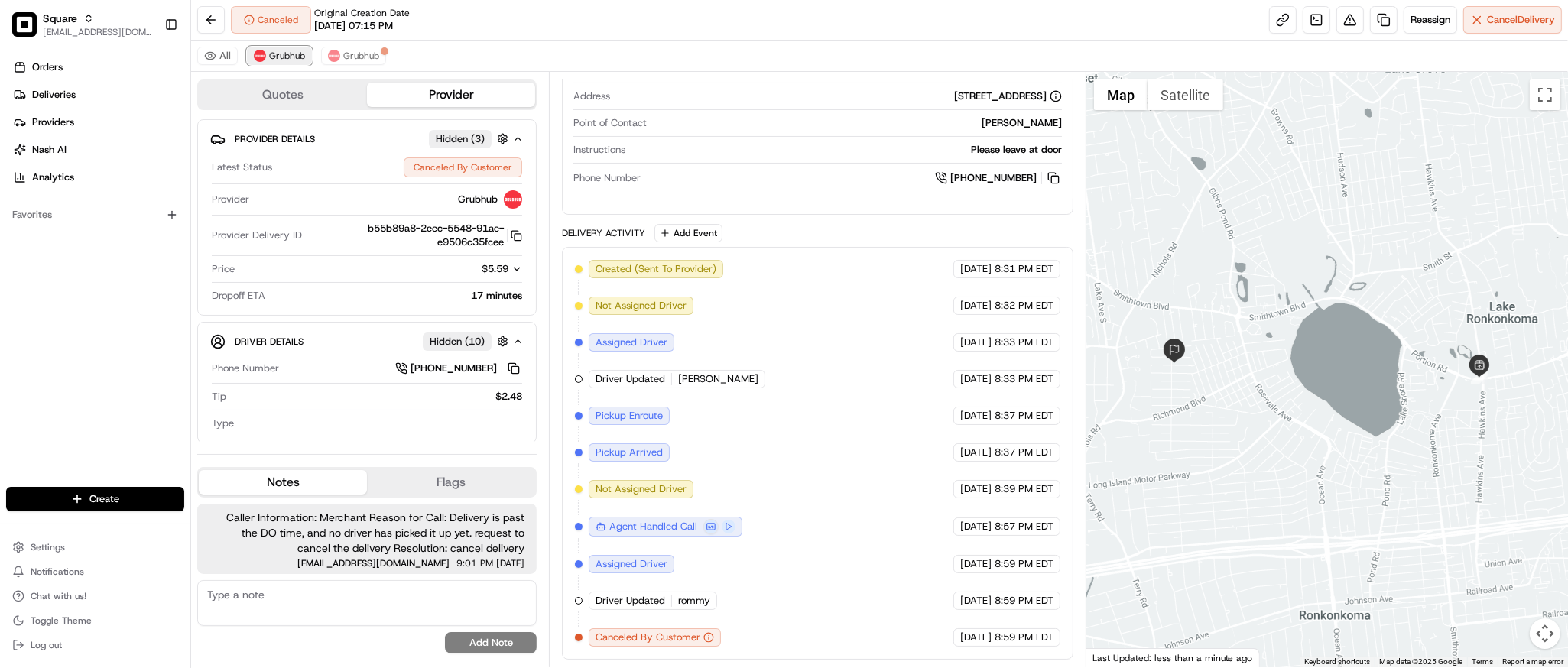
click at [260, 64] on button "Grubhub" at bounding box center [280, 55] width 65 height 19
click at [388, 54] on div "All Grubhub Grubhub" at bounding box center [879, 56] width 1377 height 32
